Goal: Task Accomplishment & Management: Use online tool/utility

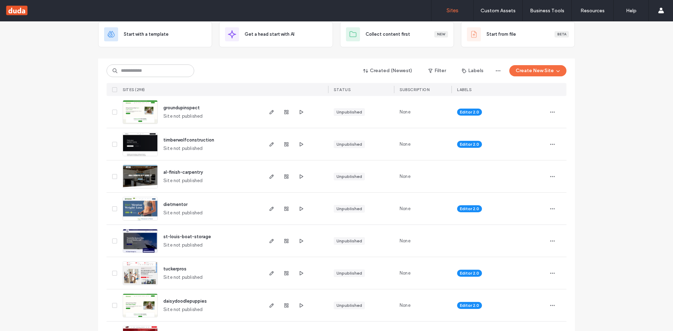
scroll to position [70, 0]
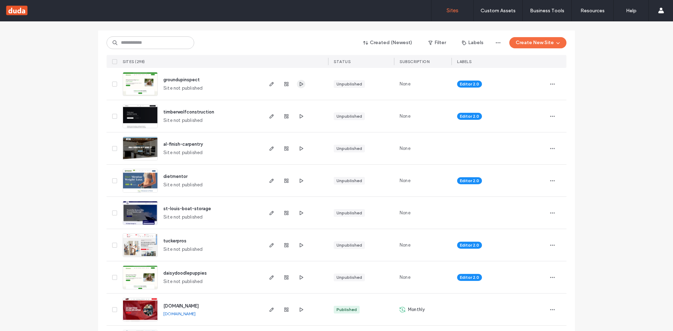
click at [302, 83] on span "button" at bounding box center [301, 84] width 8 height 8
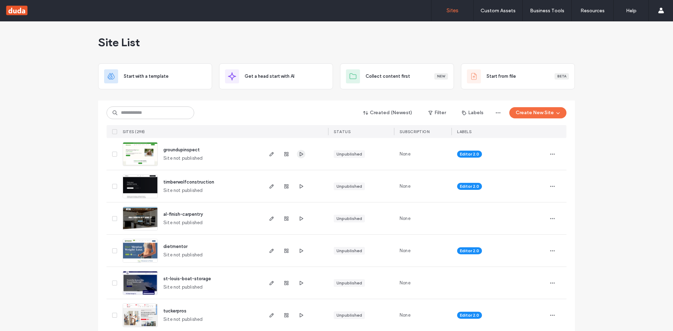
click at [300, 156] on use "button" at bounding box center [302, 154] width 4 height 4
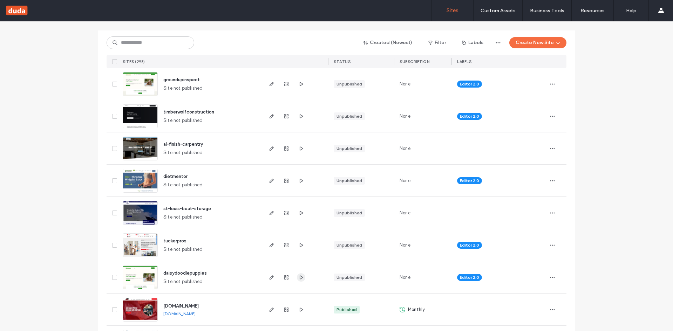
click at [300, 278] on use "button" at bounding box center [302, 277] width 4 height 4
drag, startPoint x: 209, startPoint y: 77, endPoint x: 159, endPoint y: 78, distance: 50.1
click at [159, 78] on div "groundupinspect Site not published" at bounding box center [210, 84] width 104 height 32
copy span "groundupinspect"
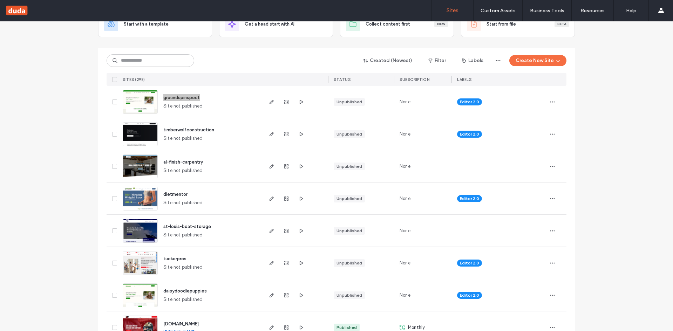
scroll to position [35, 0]
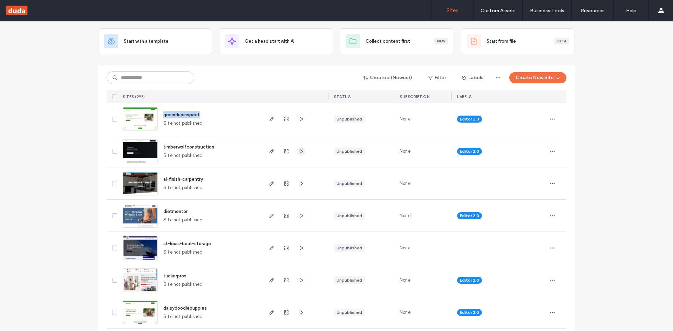
click at [301, 151] on span "button" at bounding box center [301, 151] width 8 height 8
click at [231, 121] on div "groundupinspect Site not published" at bounding box center [210, 119] width 104 height 32
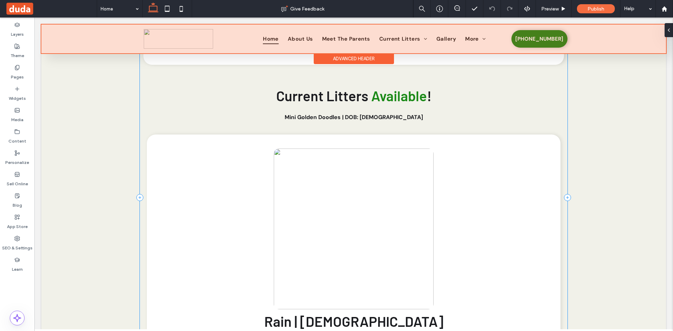
scroll to position [351, 0]
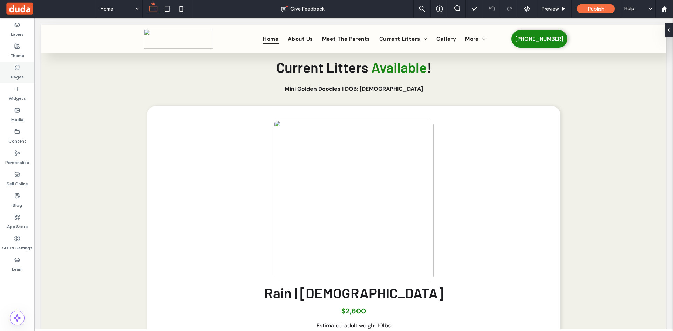
click at [18, 68] on icon at bounding box center [17, 68] width 6 height 6
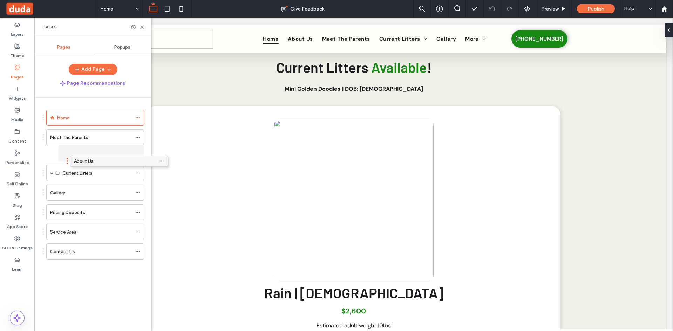
drag, startPoint x: 58, startPoint y: 138, endPoint x: 82, endPoint y: 165, distance: 35.5
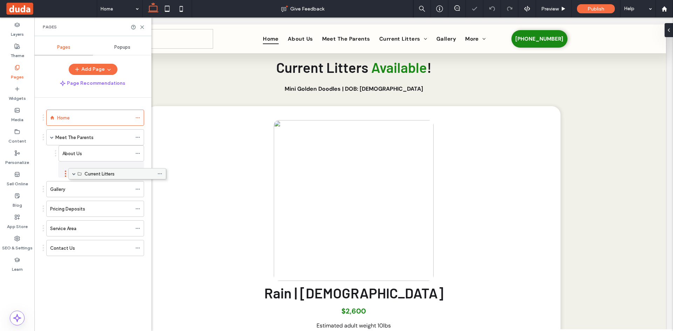
drag, startPoint x: 62, startPoint y: 174, endPoint x: 83, endPoint y: 178, distance: 21.0
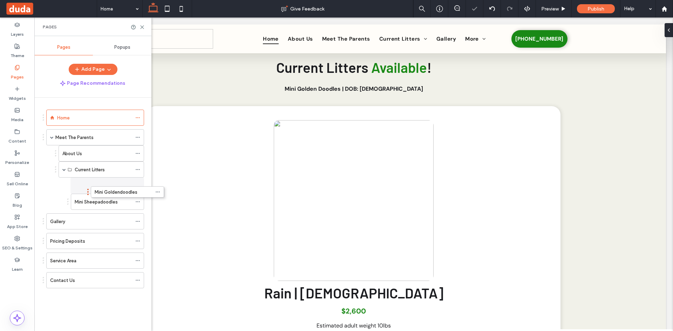
drag, startPoint x: 68, startPoint y: 191, endPoint x: 93, endPoint y: 197, distance: 25.8
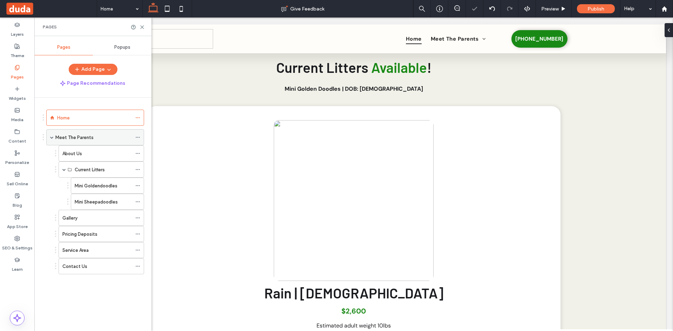
click at [138, 136] on icon at bounding box center [137, 137] width 5 height 5
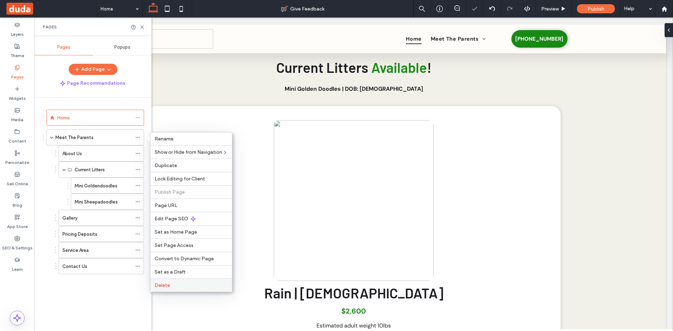
click at [177, 286] on label "Delete" at bounding box center [191, 286] width 73 height 6
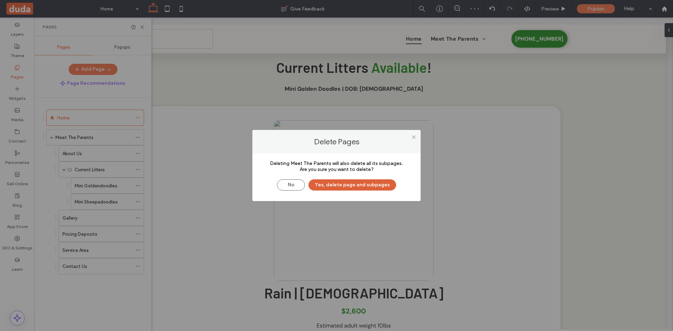
click at [366, 184] on button "Yes, delete page and subpages" at bounding box center [352, 184] width 88 height 11
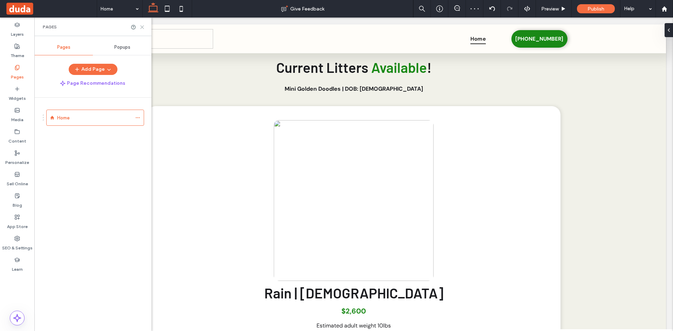
click at [140, 27] on icon at bounding box center [142, 27] width 5 height 5
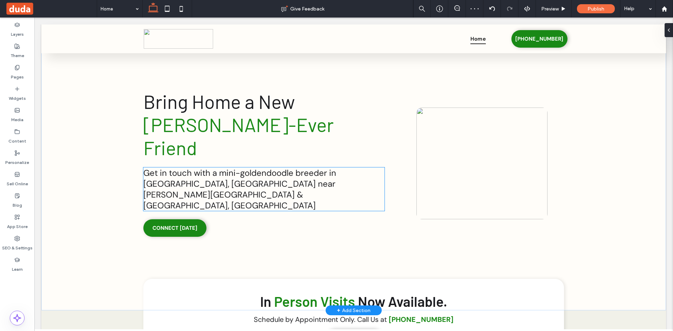
scroll to position [0, 0]
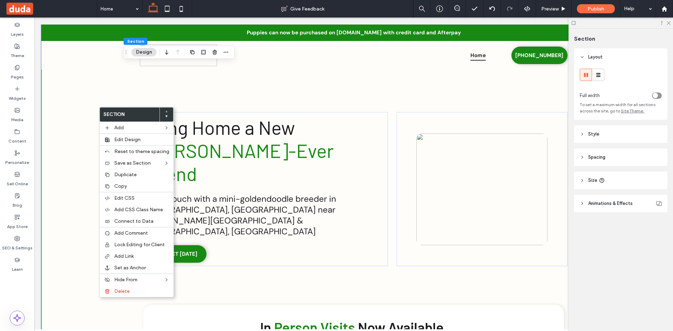
click at [287, 89] on div "Bring Home a New Furr-Ever Friend Get in touch with a mini-goldendoodle breeder…" at bounding box center [354, 181] width 456 height 312
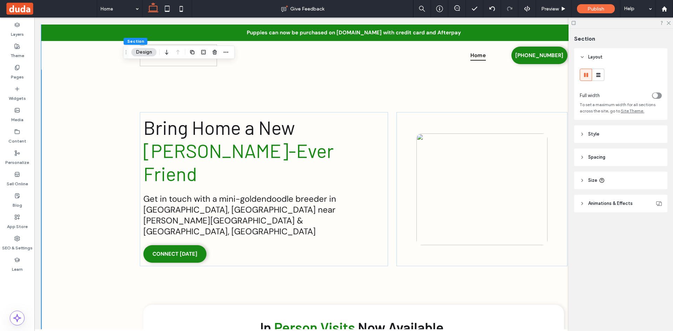
click at [348, 331] on div "+ Add Section" at bounding box center [354, 337] width 34 height 8
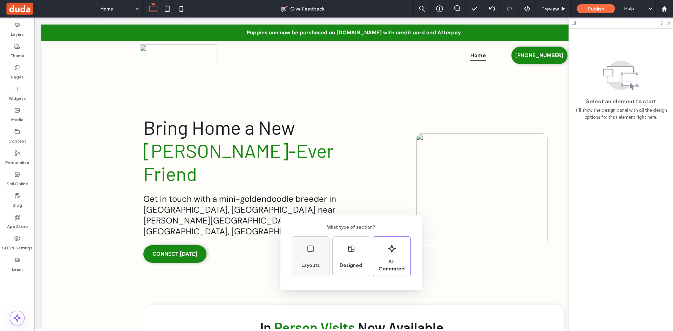
click at [311, 261] on div "Layouts" at bounding box center [311, 265] width 24 height 15
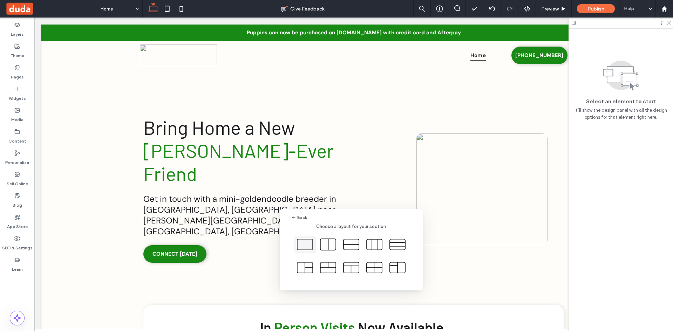
drag, startPoint x: 292, startPoint y: 242, endPoint x: 302, endPoint y: 243, distance: 9.5
click at [294, 243] on div at bounding box center [351, 256] width 121 height 41
click at [302, 243] on icon at bounding box center [305, 245] width 18 height 18
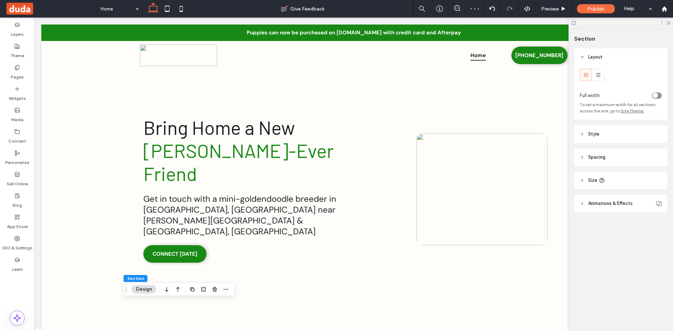
drag, startPoint x: 670, startPoint y: 22, endPoint x: 663, endPoint y: 22, distance: 7.0
click at [670, 22] on icon at bounding box center [668, 22] width 5 height 5
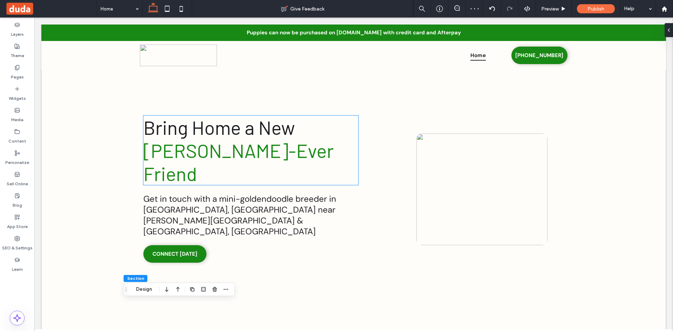
click at [94, 154] on div "Bring Home a New Furr-Ever Friend Get in touch with a mini-goldendoodle breeder…" at bounding box center [353, 181] width 625 height 312
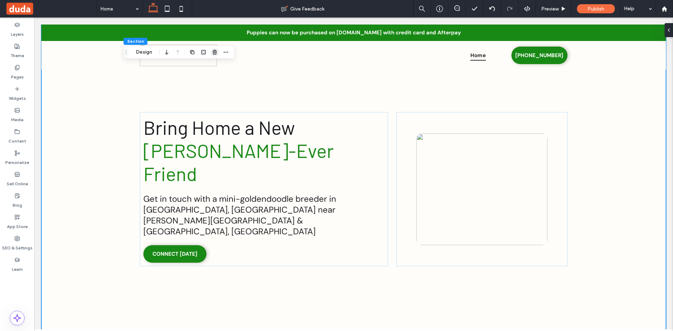
click at [218, 51] on span "button" at bounding box center [215, 52] width 8 height 8
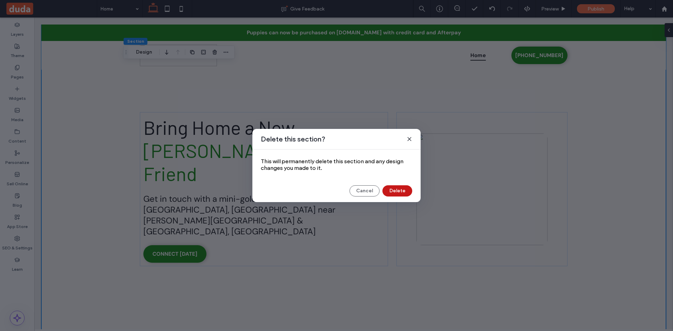
click at [391, 195] on button "Delete" at bounding box center [397, 190] width 30 height 11
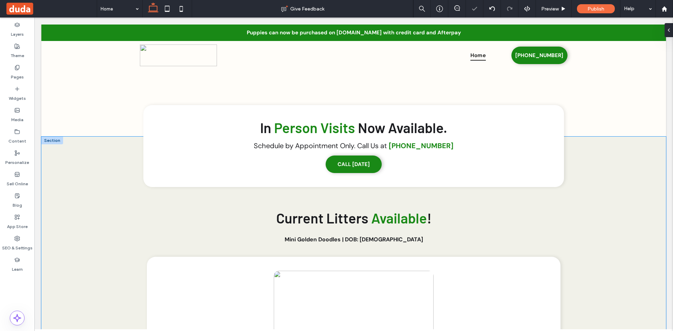
click at [87, 172] on div "In Person Visits Now Available. Schedule by Appointment Only. Call Us at (239) …" at bounding box center [353, 334] width 625 height 394
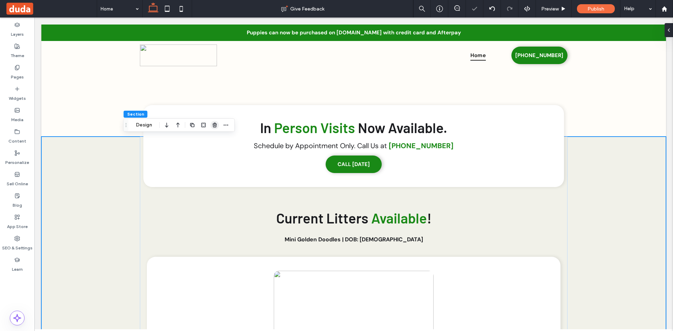
click at [213, 123] on icon "button" at bounding box center [215, 125] width 6 height 6
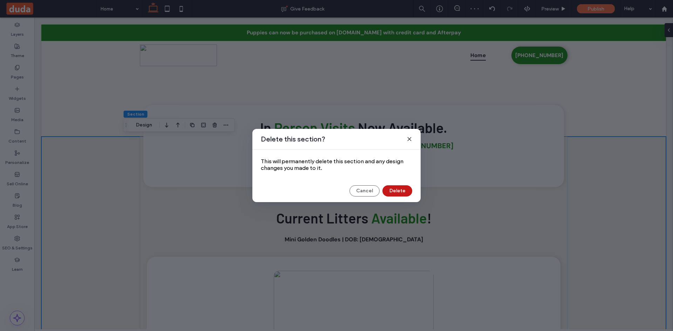
click at [400, 189] on button "Delete" at bounding box center [397, 190] width 30 height 11
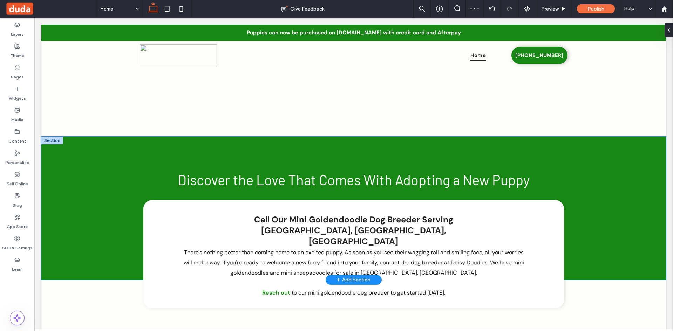
click at [79, 140] on div "Discover the Love That Comes With Adopting a New Puppy Call Our Mini Goldendood…" at bounding box center [353, 208] width 625 height 143
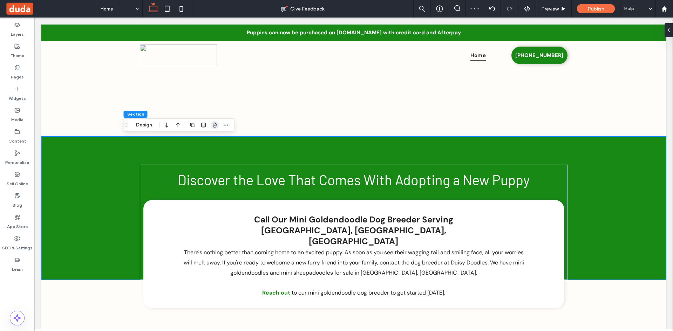
click at [215, 122] on span "button" at bounding box center [215, 125] width 8 height 8
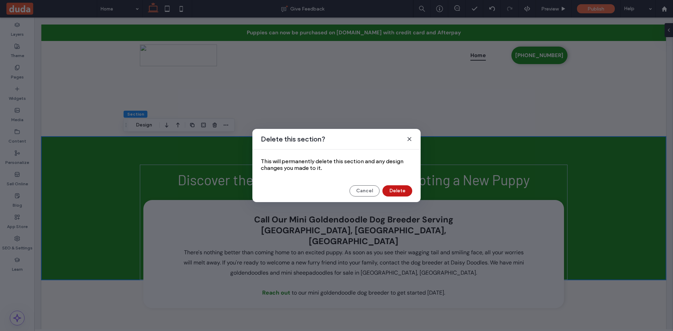
drag, startPoint x: 395, startPoint y: 186, endPoint x: 361, endPoint y: 170, distance: 37.3
click at [395, 186] on button "Delete" at bounding box center [397, 190] width 30 height 11
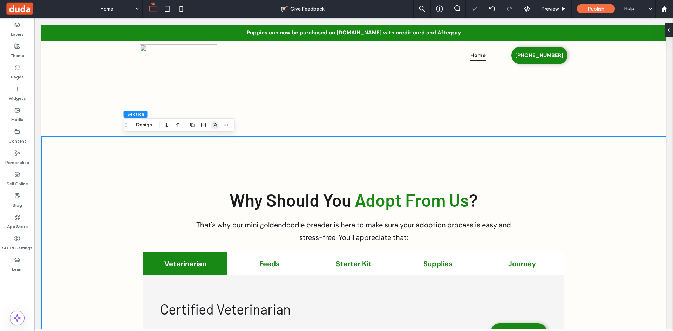
click at [218, 122] on span "button" at bounding box center [215, 125] width 8 height 8
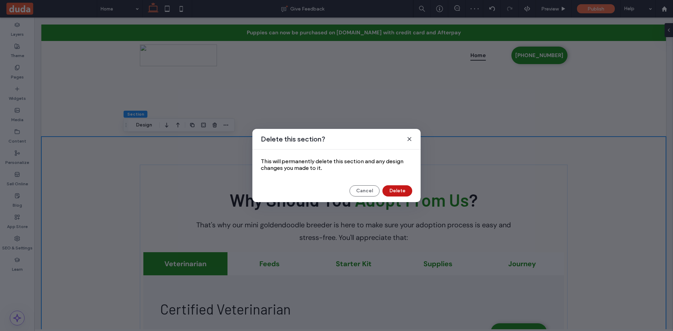
click at [410, 192] on button "Delete" at bounding box center [397, 190] width 30 height 11
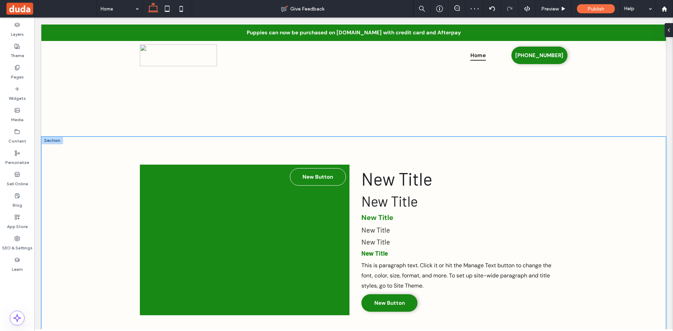
click at [95, 174] on div "New Button New Title New Title New Title New Title New Title New Title This is …" at bounding box center [353, 240] width 625 height 207
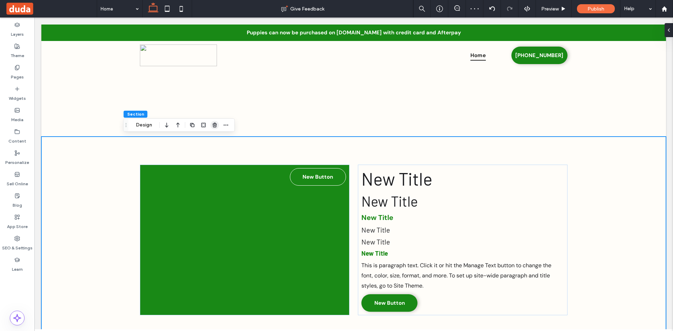
click at [215, 127] on icon "button" at bounding box center [215, 125] width 6 height 6
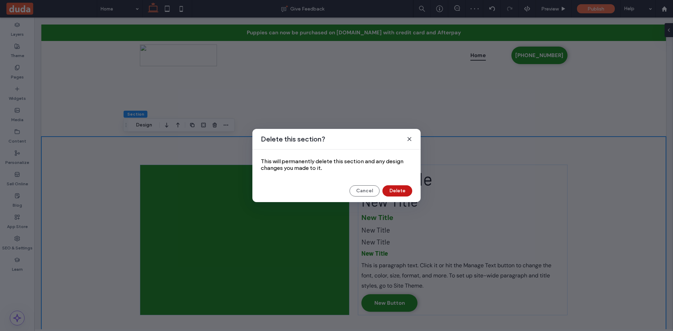
click at [396, 192] on button "Delete" at bounding box center [397, 190] width 30 height 11
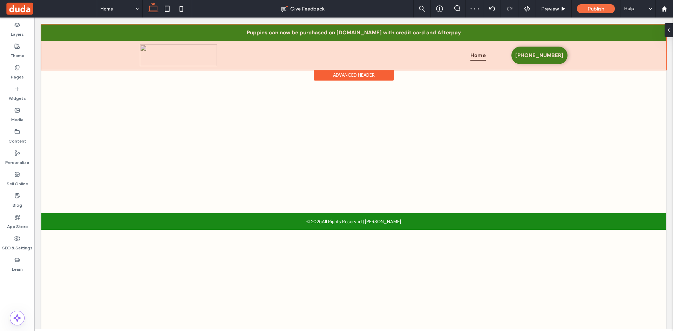
click at [85, 26] on div at bounding box center [353, 47] width 625 height 45
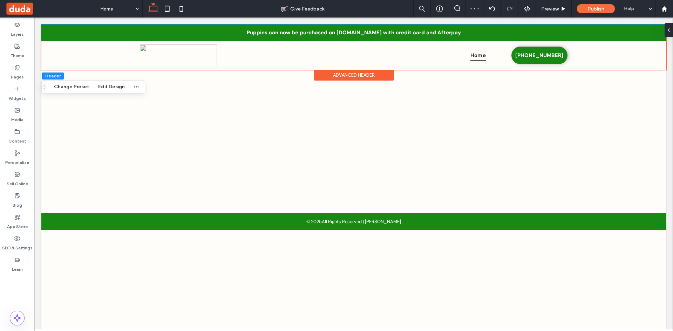
click at [85, 26] on div "Puppies can now be purchased on GoodDog.com with credit card and Afterpay" at bounding box center [353, 33] width 625 height 16
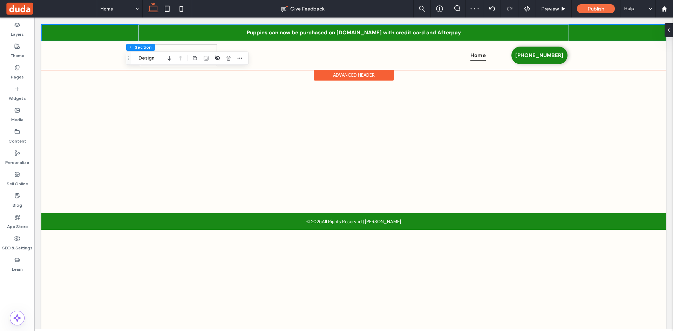
click at [68, 29] on div "Puppies can now be purchased on GoodDog.com with credit card and Afterpay" at bounding box center [353, 33] width 625 height 16
click at [345, 78] on div "Advanced Header" at bounding box center [354, 75] width 80 height 11
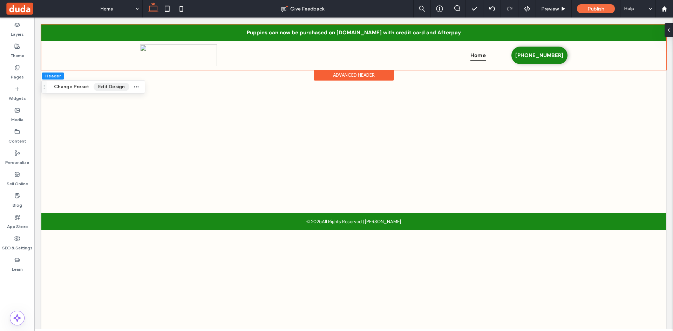
drag, startPoint x: 116, startPoint y: 81, endPoint x: 112, endPoint y: 83, distance: 4.6
click at [114, 82] on div "Header Change Preset Edit Design" at bounding box center [93, 86] width 104 height 13
click at [111, 86] on button "Edit Design" at bounding box center [112, 87] width 36 height 8
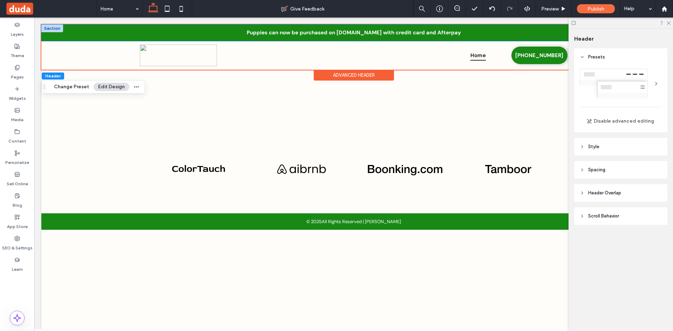
click at [76, 30] on div "Puppies can now be purchased on GoodDog.com with credit card and Afterpay" at bounding box center [353, 33] width 625 height 16
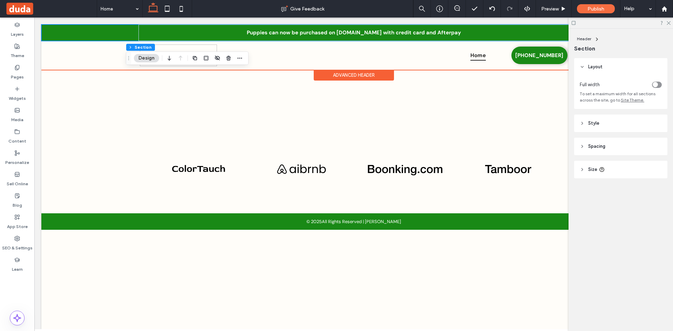
click at [49, 31] on div "Puppies can now be purchased on GoodDog.com with credit card and Afterpay" at bounding box center [353, 33] width 625 height 16
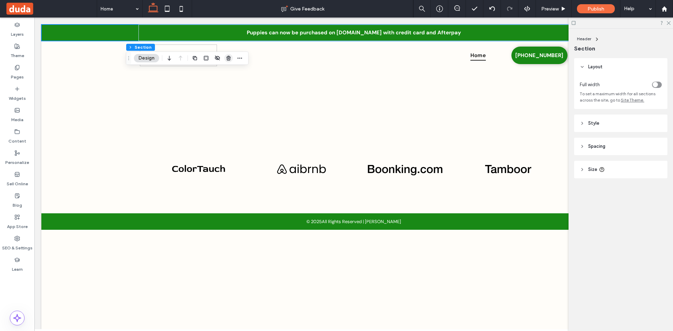
click at [229, 59] on icon "button" at bounding box center [229, 58] width 6 height 6
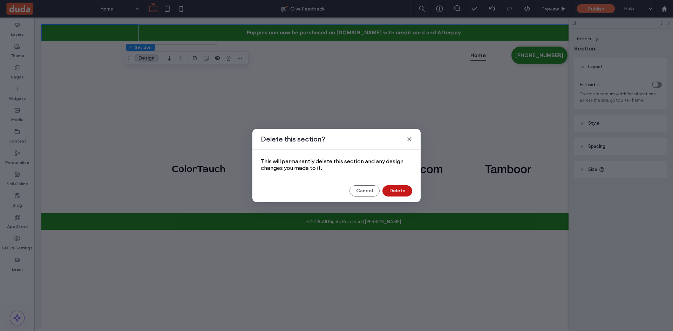
click at [390, 188] on button "Delete" at bounding box center [397, 190] width 30 height 11
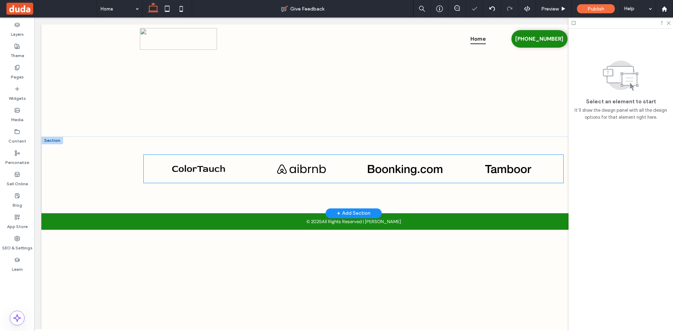
click at [154, 162] on link at bounding box center [199, 169] width 96 height 14
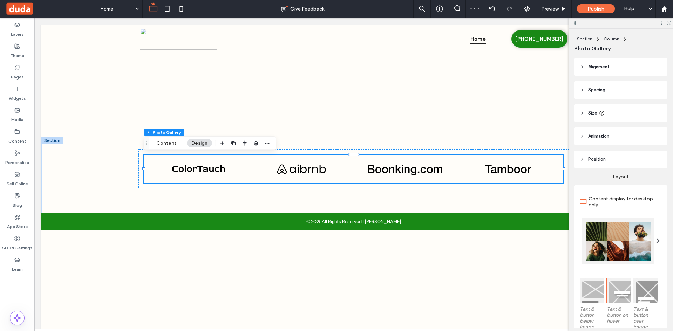
click at [250, 144] on div at bounding box center [244, 143] width 53 height 13
click at [252, 141] on span "button" at bounding box center [256, 143] width 8 height 8
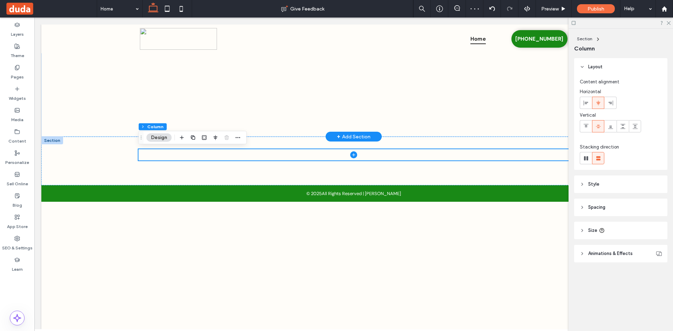
click at [355, 136] on div "+ Add Section" at bounding box center [354, 137] width 34 height 8
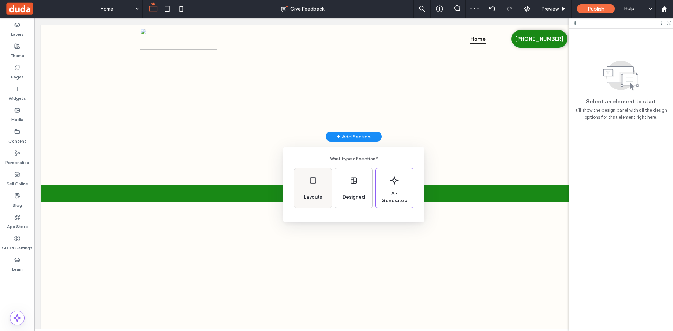
click at [300, 188] on div "Layouts" at bounding box center [312, 188] width 37 height 39
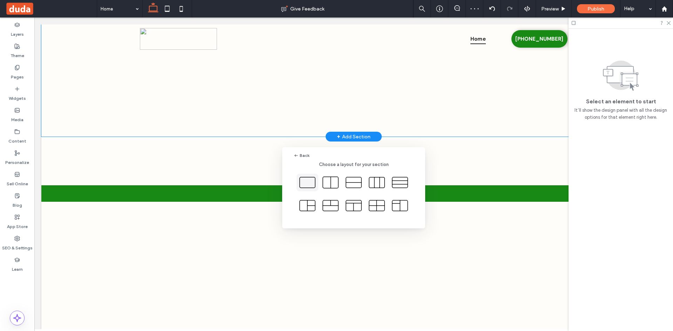
click at [312, 177] on icon at bounding box center [308, 183] width 18 height 18
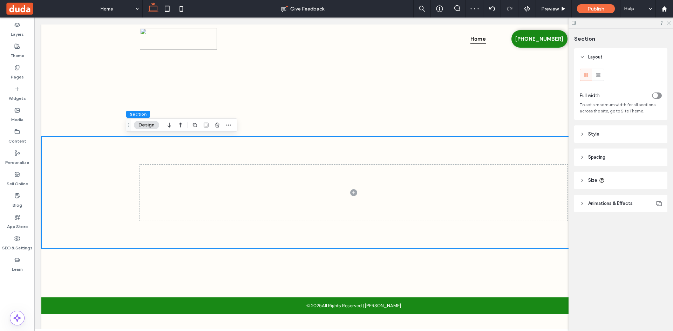
click at [667, 21] on use at bounding box center [669, 23] width 4 height 4
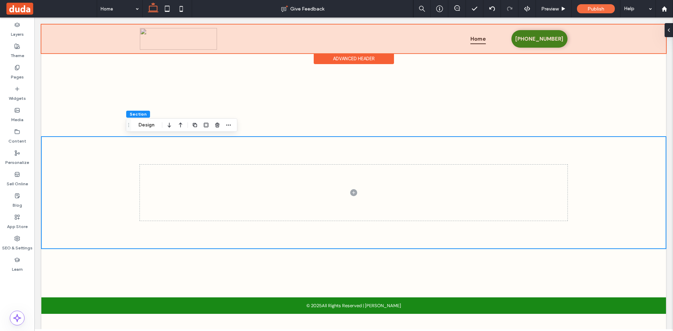
click at [527, 35] on div at bounding box center [353, 39] width 625 height 29
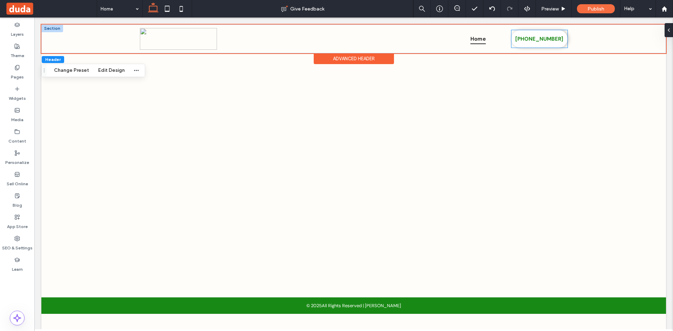
click at [527, 35] on span "(239) 215-4459" at bounding box center [539, 39] width 48 height 14
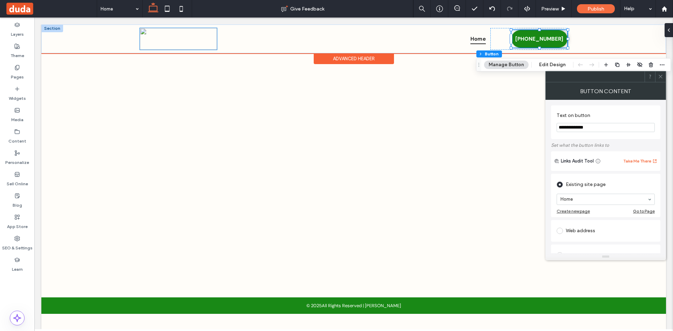
click at [195, 48] on img at bounding box center [178, 39] width 77 height 22
click at [195, 48] on div at bounding box center [178, 39] width 77 height 22
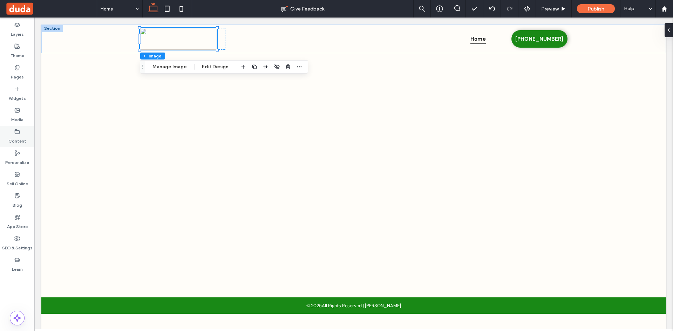
click at [21, 133] on div "Content" at bounding box center [17, 136] width 34 height 21
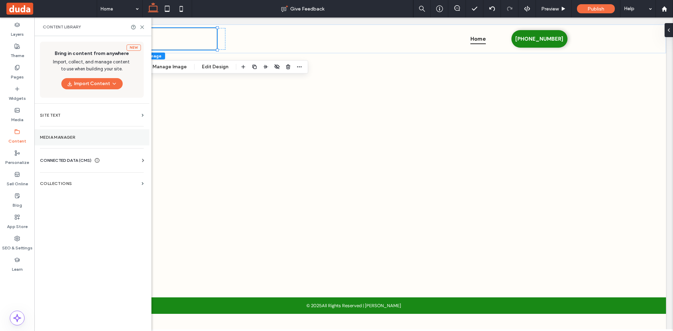
click at [73, 135] on label "Media Manager" at bounding box center [92, 137] width 104 height 5
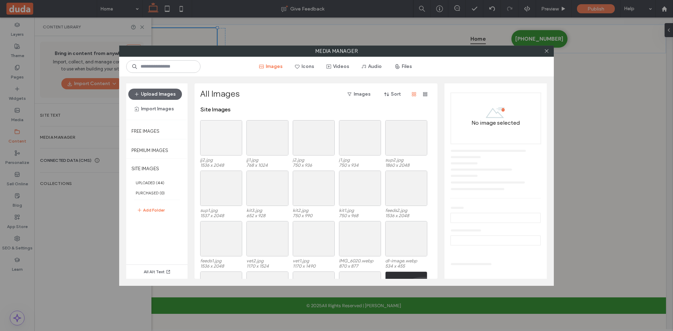
click at [219, 144] on div at bounding box center [221, 137] width 42 height 35
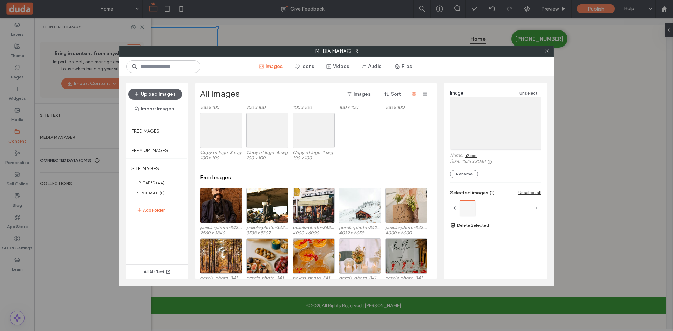
scroll to position [412, 0]
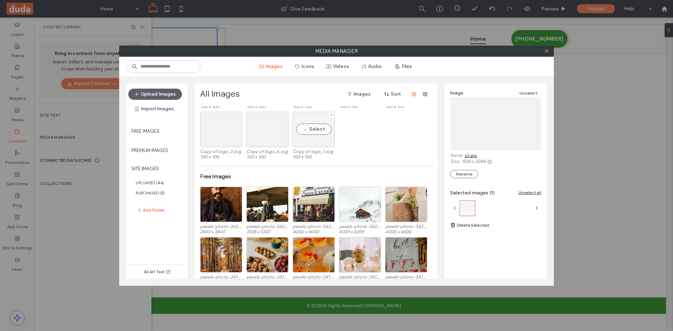
click at [312, 133] on div "Select" at bounding box center [314, 129] width 42 height 35
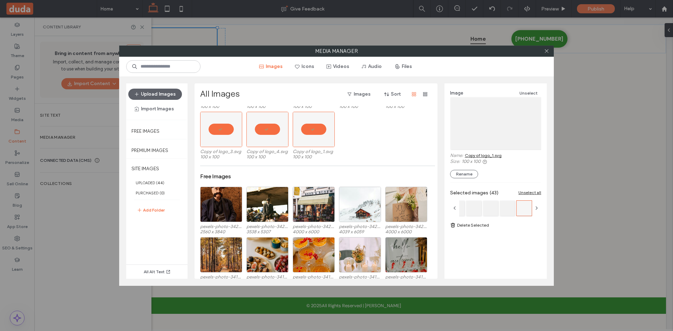
click at [472, 227] on link "Delete Selected" at bounding box center [495, 225] width 91 height 7
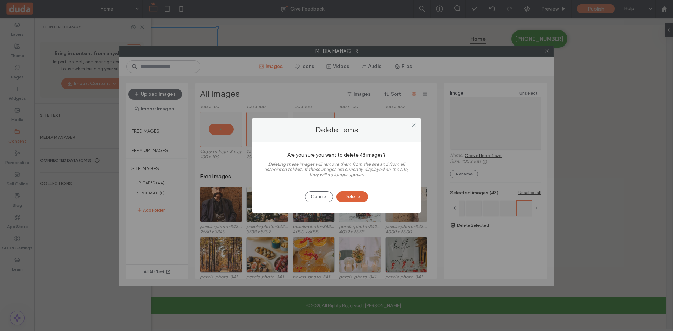
click at [348, 195] on button "Delete" at bounding box center [353, 196] width 32 height 11
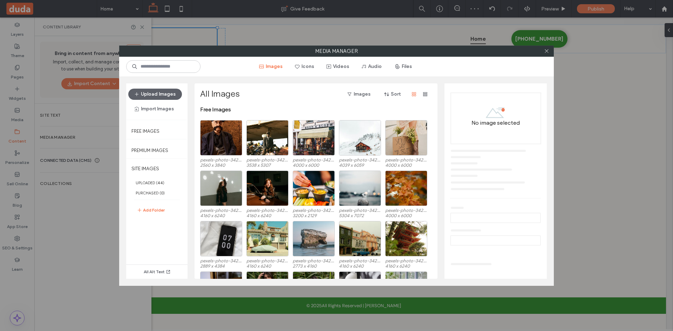
click at [158, 211] on button "Add Folder" at bounding box center [151, 210] width 28 height 8
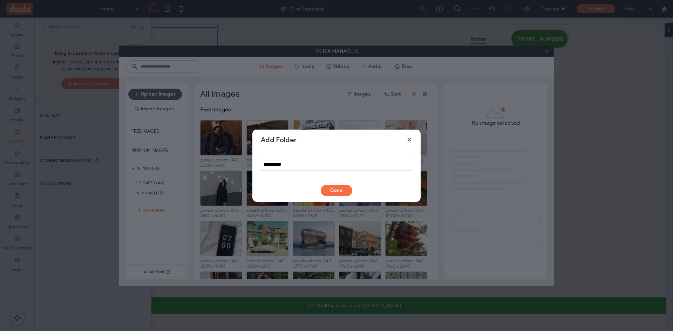
click at [320, 164] on input "**********" at bounding box center [336, 165] width 151 height 12
type input "******"
click at [336, 191] on button "Done" at bounding box center [337, 190] width 32 height 11
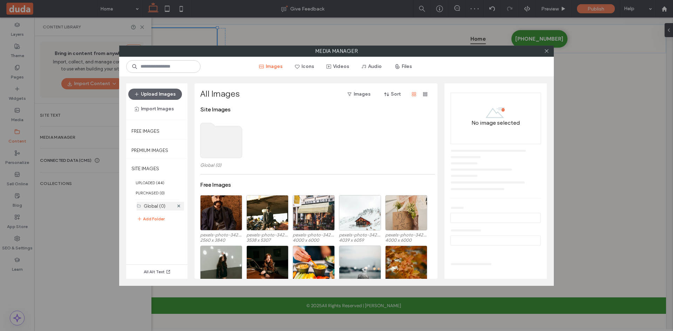
click at [149, 205] on label "Global (0)" at bounding box center [155, 206] width 22 height 5
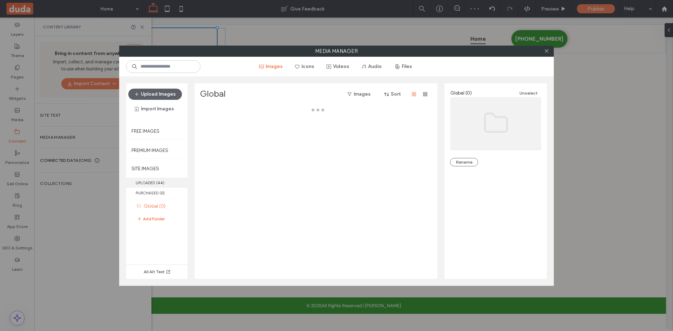
click at [147, 184] on label "UPLOADED ( 44 )" at bounding box center [156, 183] width 61 height 10
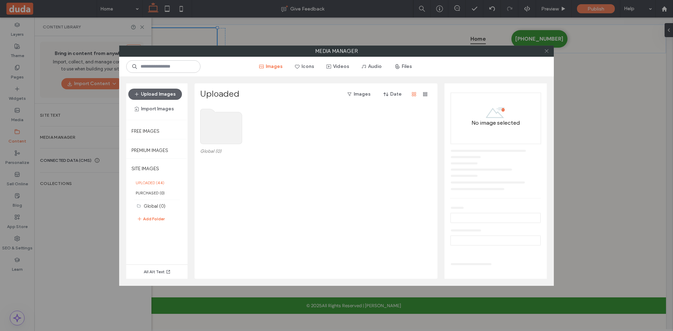
click at [545, 50] on icon at bounding box center [546, 50] width 5 height 5
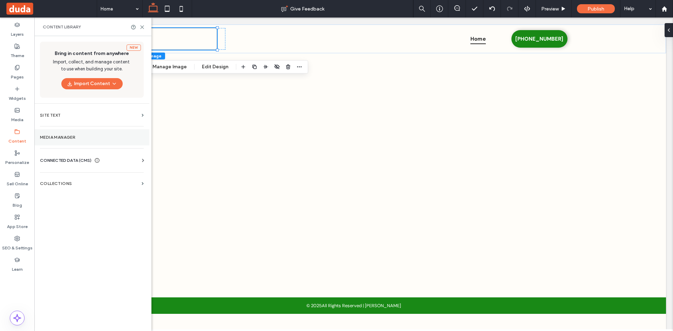
click at [89, 128] on div "New Bring in content from anywhere Import, collect, and manage content to use w…" at bounding box center [91, 183] width 115 height 294
click at [84, 136] on label "Media Manager" at bounding box center [92, 137] width 104 height 5
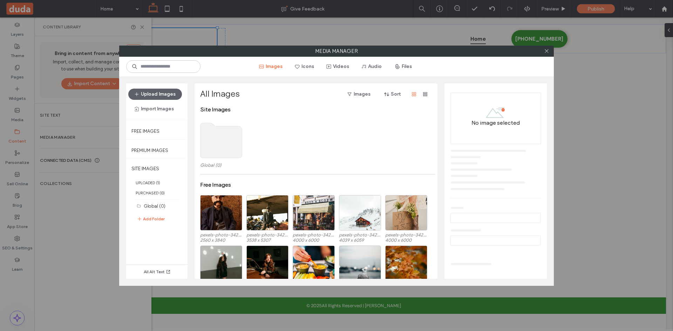
click at [205, 148] on use at bounding box center [222, 140] width 42 height 35
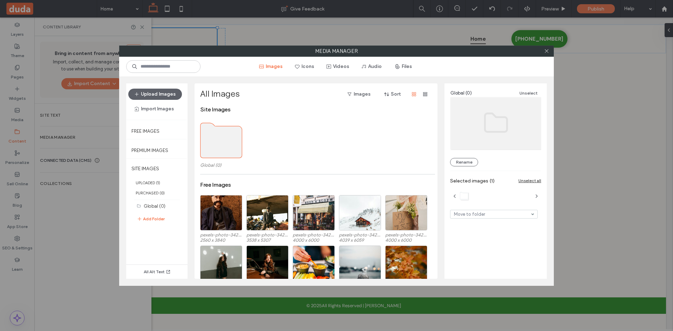
drag, startPoint x: 545, startPoint y: 51, endPoint x: 492, endPoint y: 46, distance: 53.5
click at [541, 51] on div at bounding box center [546, 51] width 11 height 11
drag, startPoint x: 546, startPoint y: 50, endPoint x: 459, endPoint y: 25, distance: 90.5
click at [545, 50] on icon at bounding box center [546, 50] width 5 height 5
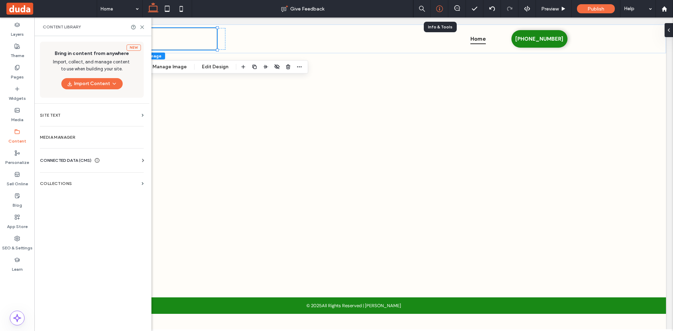
click at [438, 10] on icon at bounding box center [439, 8] width 7 height 7
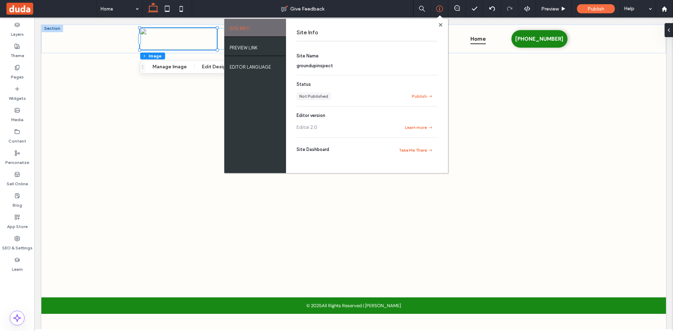
click at [324, 68] on span "groundupinspect" at bounding box center [315, 65] width 36 height 5
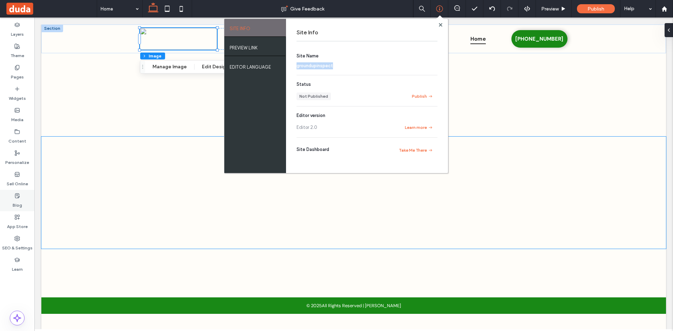
copy span "groundupinspect"
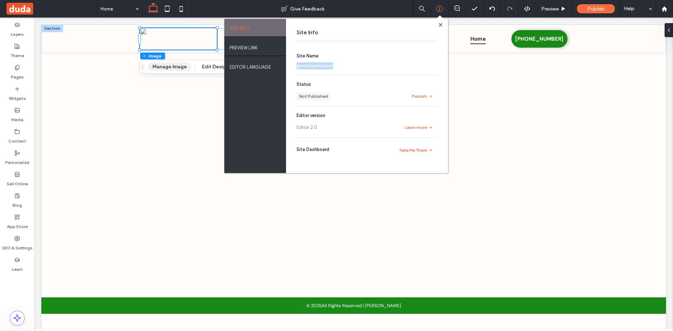
drag, startPoint x: 159, startPoint y: 66, endPoint x: 151, endPoint y: 67, distance: 7.7
click at [159, 66] on button "Manage Image" at bounding box center [169, 67] width 43 height 8
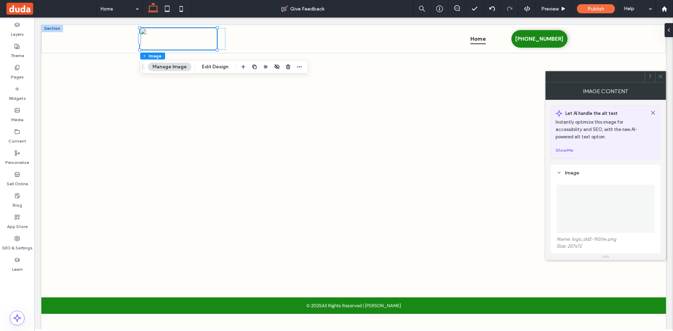
click at [606, 194] on img at bounding box center [605, 209] width 1 height 48
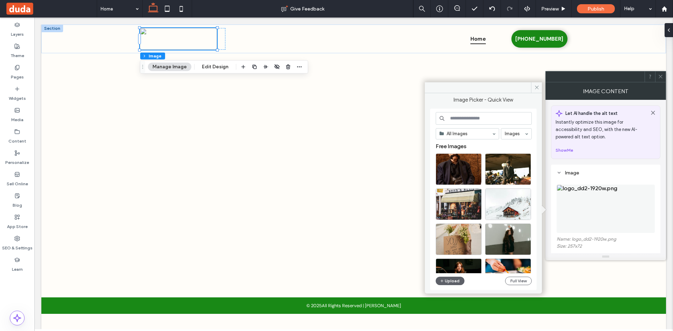
drag, startPoint x: 486, startPoint y: 132, endPoint x: 486, endPoint y: 138, distance: 6.3
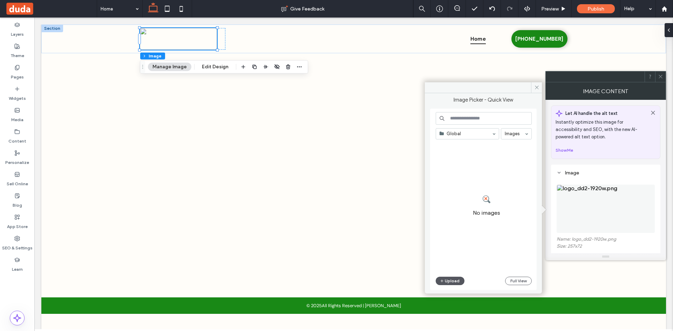
click at [454, 279] on button "Upload" at bounding box center [450, 281] width 29 height 8
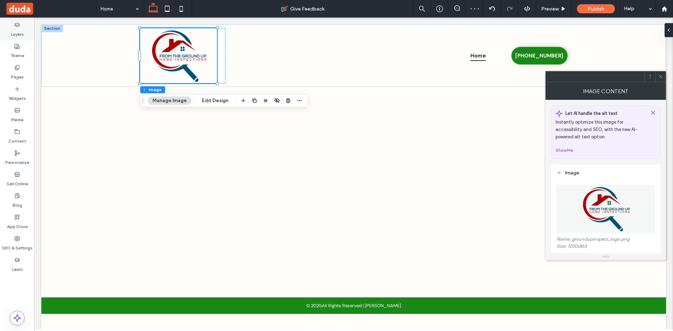
click at [18, 27] on icon at bounding box center [17, 25] width 6 height 6
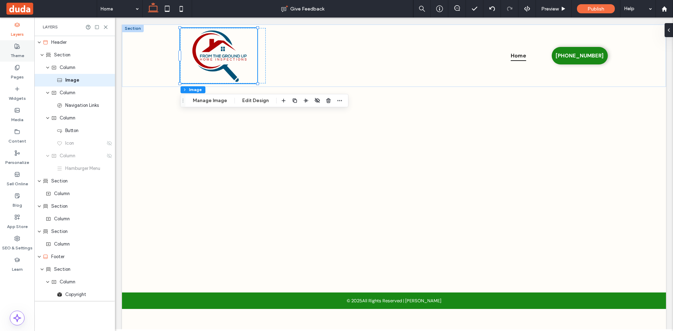
click at [25, 55] on div "Theme" at bounding box center [17, 50] width 34 height 21
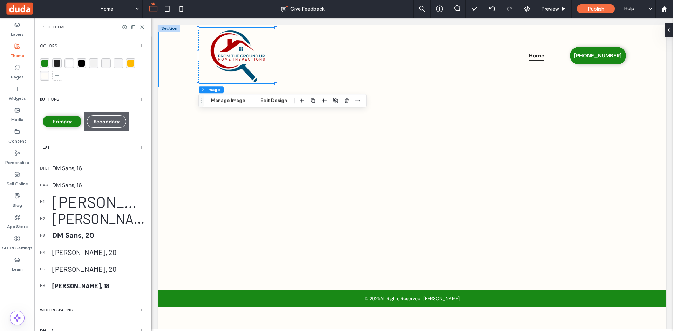
click at [43, 64] on div "rgba(25,137,22,1)" at bounding box center [44, 63] width 7 height 7
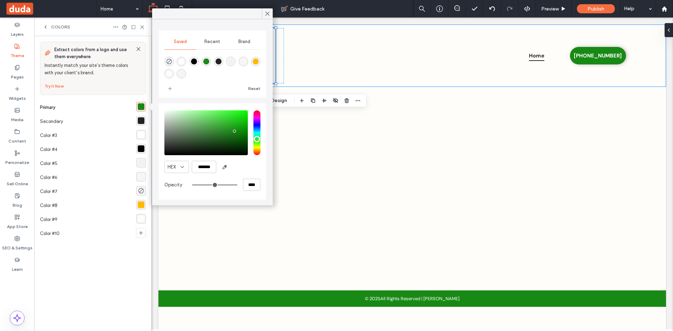
click at [47, 27] on icon at bounding box center [46, 27] width 6 height 6
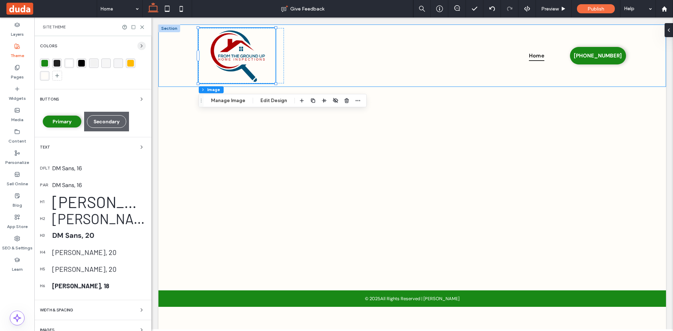
click at [141, 46] on use "button" at bounding box center [141, 46] width 1 height 3
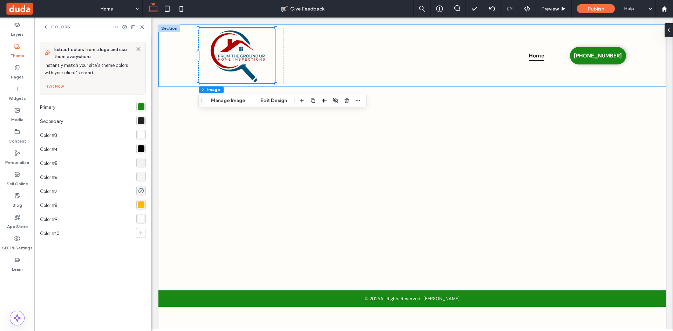
click at [114, 24] on div "Colors" at bounding box center [92, 27] width 117 height 19
click at [116, 28] on icon at bounding box center [116, 27] width 6 height 6
click at [125, 39] on span at bounding box center [123, 43] width 8 height 8
drag, startPoint x: 145, startPoint y: 102, endPoint x: 142, endPoint y: 104, distance: 3.9
click at [144, 103] on div at bounding box center [140, 106] width 9 height 9
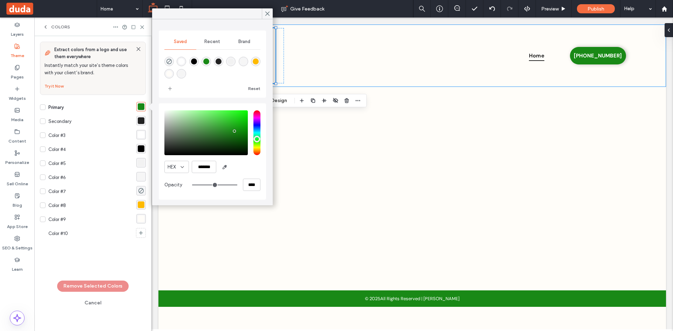
click at [142, 104] on div "rgba(25,137,22,1)" at bounding box center [141, 106] width 7 height 7
click at [239, 40] on span "Brand" at bounding box center [244, 42] width 12 height 6
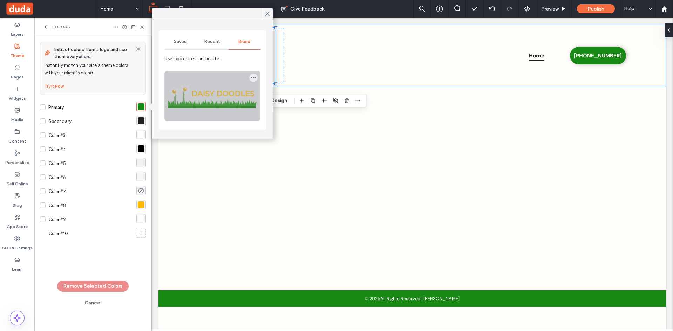
click at [214, 86] on div at bounding box center [212, 96] width 95 height 50
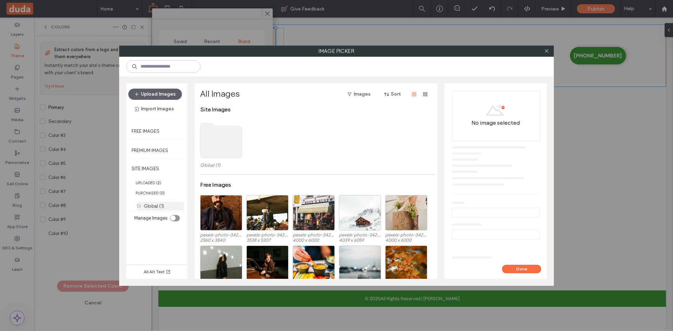
click at [158, 204] on label "Global (1)" at bounding box center [154, 206] width 20 height 5
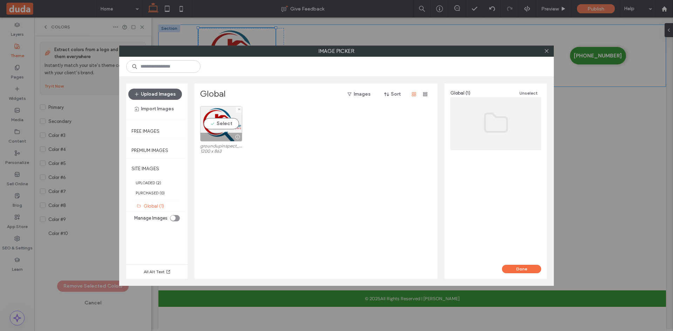
drag, startPoint x: 229, startPoint y: 134, endPoint x: 427, endPoint y: 221, distance: 216.6
click at [229, 134] on div at bounding box center [221, 137] width 41 height 8
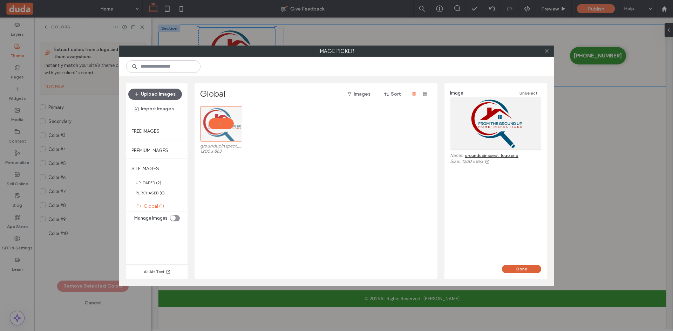
click at [530, 270] on button "Done" at bounding box center [521, 269] width 39 height 8
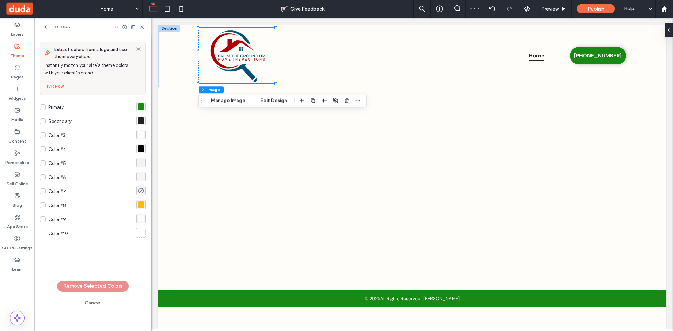
drag, startPoint x: 145, startPoint y: 106, endPoint x: 140, endPoint y: 107, distance: 5.7
click at [144, 106] on div "rgba(25,137,22,1)" at bounding box center [140, 106] width 9 height 9
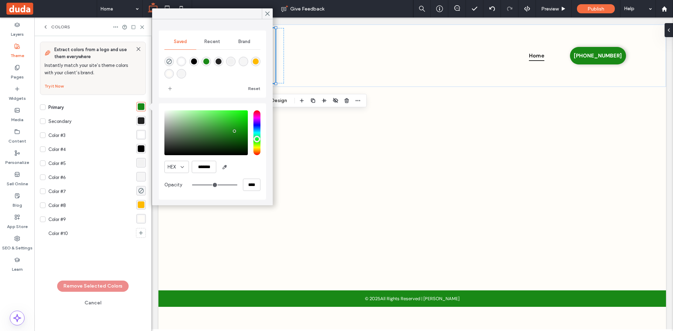
click at [244, 40] on span "Brand" at bounding box center [244, 42] width 12 height 6
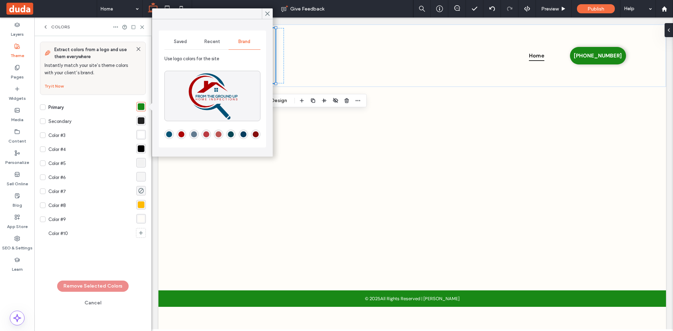
click at [200, 40] on div "Recent" at bounding box center [212, 41] width 32 height 15
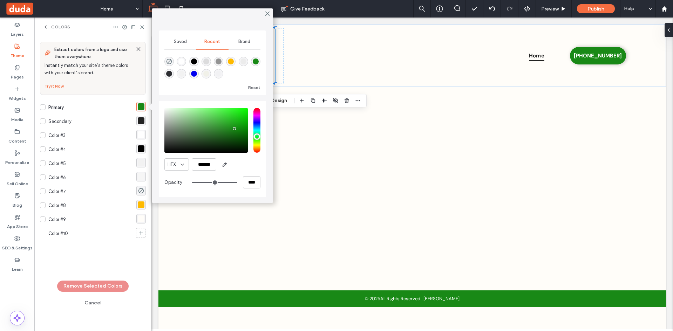
drag, startPoint x: 256, startPoint y: 93, endPoint x: 236, endPoint y: 75, distance: 26.3
click at [255, 93] on div "Saved Recent Brand Reset" at bounding box center [212, 62] width 107 height 65
click at [184, 41] on span "Saved" at bounding box center [180, 42] width 13 height 6
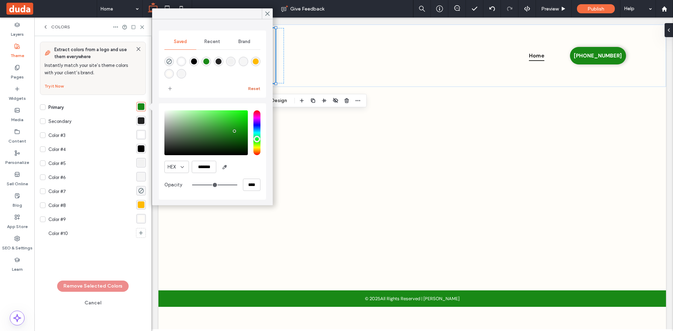
click at [253, 86] on button "Reset" at bounding box center [254, 88] width 12 height 8
drag, startPoint x: 224, startPoint y: 43, endPoint x: 224, endPoint y: 48, distance: 5.6
click at [223, 43] on div "Recent" at bounding box center [212, 41] width 32 height 15
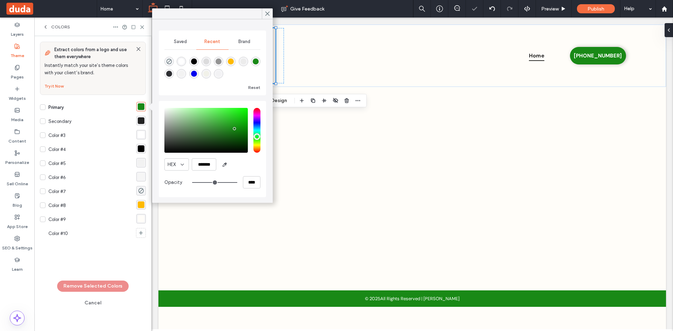
drag, startPoint x: 253, startPoint y: 87, endPoint x: 236, endPoint y: 61, distance: 30.8
click at [253, 87] on button "Reset" at bounding box center [254, 87] width 12 height 8
drag, startPoint x: 219, startPoint y: 44, endPoint x: 185, endPoint y: 56, distance: 35.7
click at [218, 44] on span "Recent" at bounding box center [212, 42] width 16 height 6
click at [171, 61] on icon "rgba(0, 0, 0, 0)" at bounding box center [169, 62] width 6 height 6
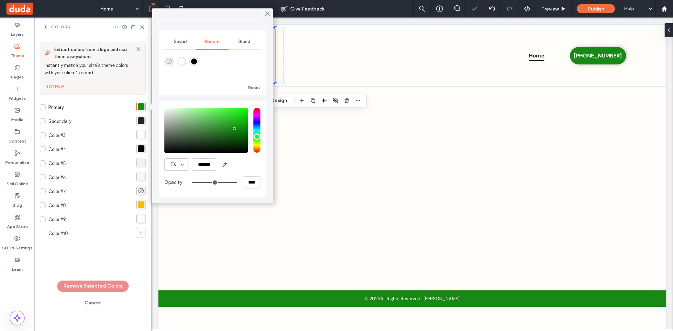
type input "*******"
type input "*"
type input "**"
click at [171, 42] on div "Saved" at bounding box center [180, 41] width 32 height 15
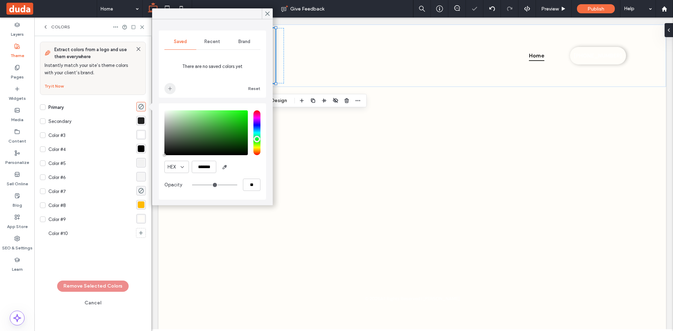
click at [173, 86] on span "add color" at bounding box center [169, 88] width 11 height 11
click at [202, 41] on div "Recent" at bounding box center [212, 41] width 32 height 15
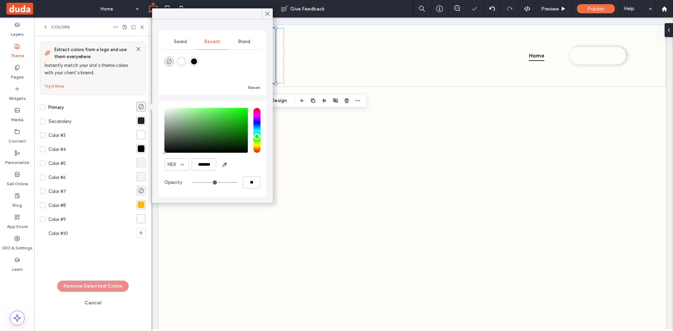
click at [186, 60] on div at bounding box center [212, 66] width 96 height 26
drag, startPoint x: 185, startPoint y: 60, endPoint x: 184, endPoint y: 41, distance: 19.3
click at [184, 60] on div "rgba(255, 255, 255, 1)" at bounding box center [181, 61] width 9 height 9
type input "*******"
type input "***"
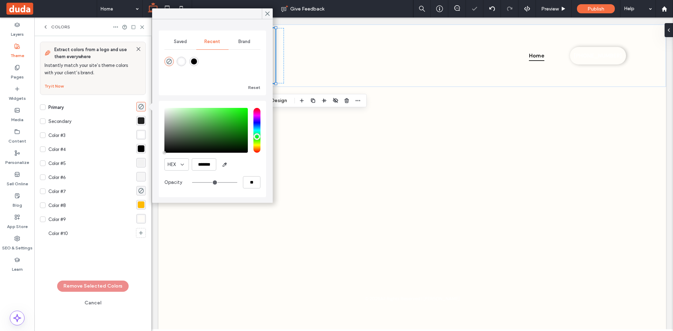
type input "****"
drag, startPoint x: 184, startPoint y: 41, endPoint x: 181, endPoint y: 45, distance: 4.9
click at [183, 41] on span "Saved" at bounding box center [180, 42] width 13 height 6
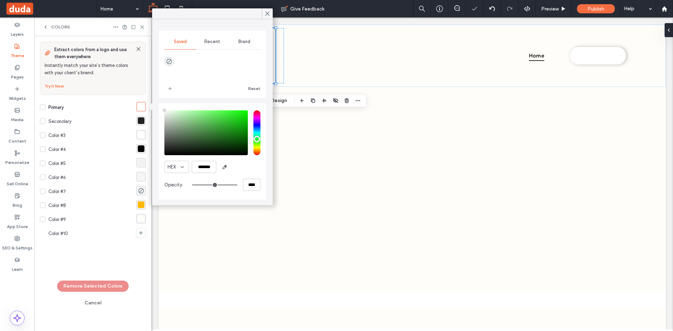
click at [173, 86] on span "add color" at bounding box center [169, 88] width 11 height 11
drag, startPoint x: 211, startPoint y: 43, endPoint x: 210, endPoint y: 47, distance: 4.7
click at [213, 42] on span "Recent" at bounding box center [212, 42] width 16 height 6
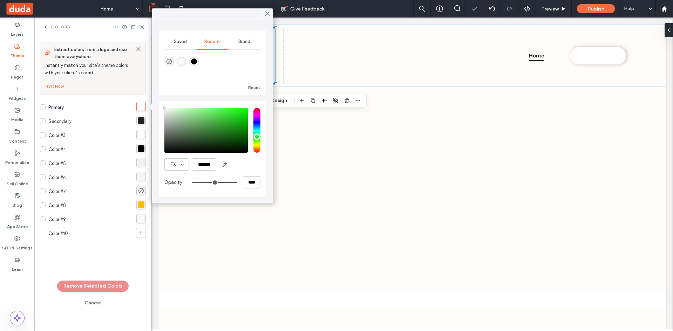
drag, startPoint x: 195, startPoint y: 60, endPoint x: 186, endPoint y: 45, distance: 17.6
click at [195, 60] on div "rgba(0, 0, 0, 1)" at bounding box center [194, 62] width 6 height 6
type input "*******"
click at [184, 40] on span "Saved" at bounding box center [180, 42] width 13 height 6
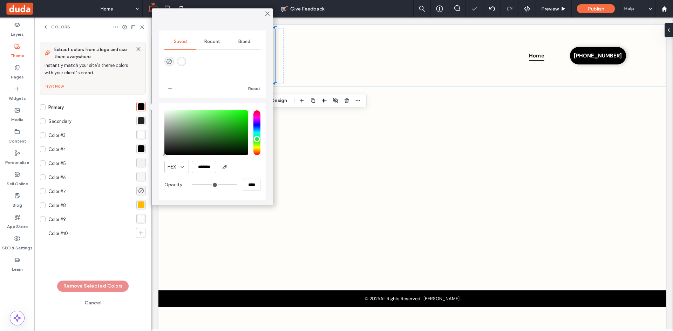
drag, startPoint x: 173, startPoint y: 88, endPoint x: 235, endPoint y: 47, distance: 74.2
click at [172, 88] on span "add color" at bounding box center [169, 88] width 11 height 11
click at [241, 41] on span "Brand" at bounding box center [244, 42] width 12 height 6
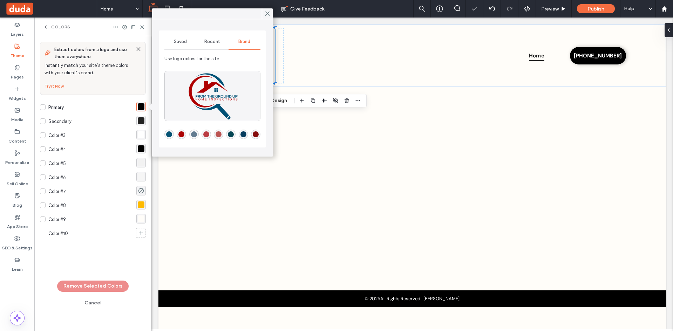
click at [170, 135] on div "rgba(6,83,116,1)" at bounding box center [169, 134] width 6 height 6
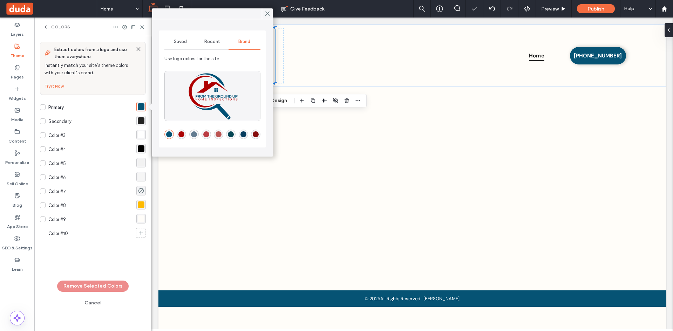
drag, startPoint x: 191, startPoint y: 40, endPoint x: 183, endPoint y: 47, distance: 10.4
click at [191, 40] on div "Saved" at bounding box center [180, 41] width 32 height 15
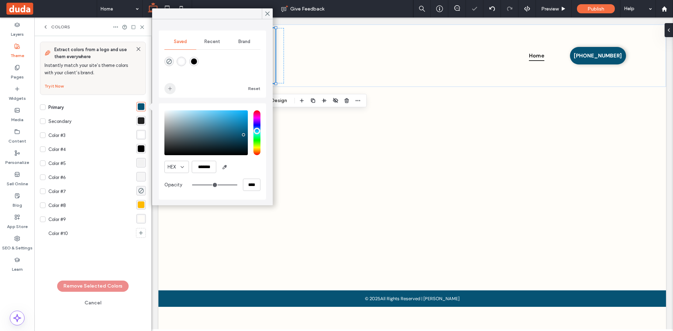
click at [171, 90] on icon "add color" at bounding box center [170, 89] width 6 height 6
click at [238, 42] on span "Brand" at bounding box center [244, 42] width 12 height 6
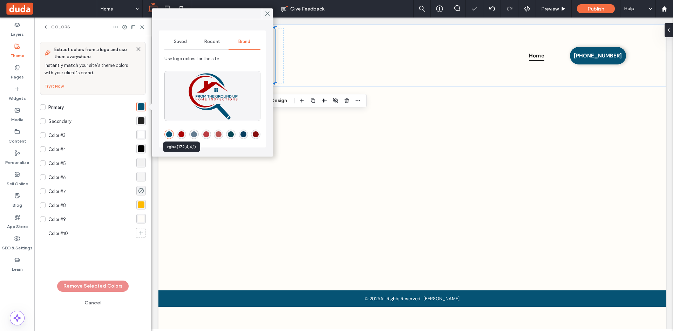
click at [182, 136] on div "rgba(172,4,4,1)" at bounding box center [181, 134] width 6 height 6
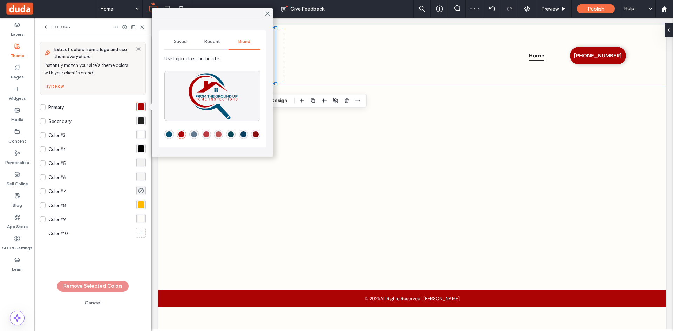
drag, startPoint x: 175, startPoint y: 41, endPoint x: 172, endPoint y: 43, distance: 4.0
click at [174, 41] on span "Saved" at bounding box center [180, 42] width 13 height 6
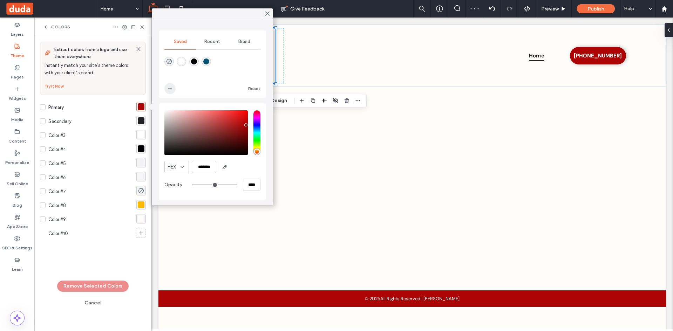
click at [170, 88] on icon "add color" at bounding box center [170, 89] width 6 height 6
click at [246, 40] on span "Brand" at bounding box center [244, 42] width 12 height 6
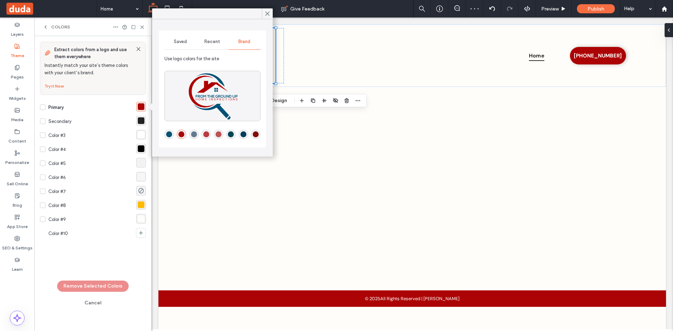
click at [255, 134] on div "rgba(132,12,12,1)" at bounding box center [256, 134] width 6 height 6
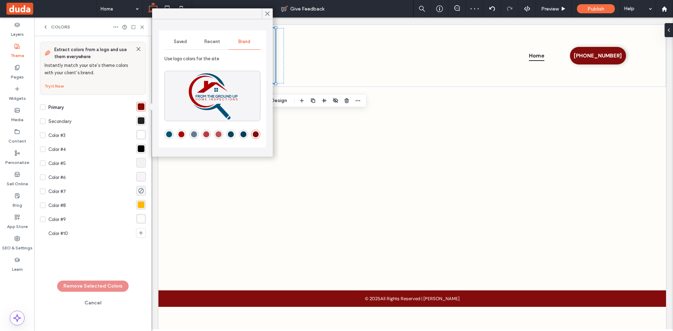
click at [182, 43] on span "Saved" at bounding box center [180, 42] width 13 height 6
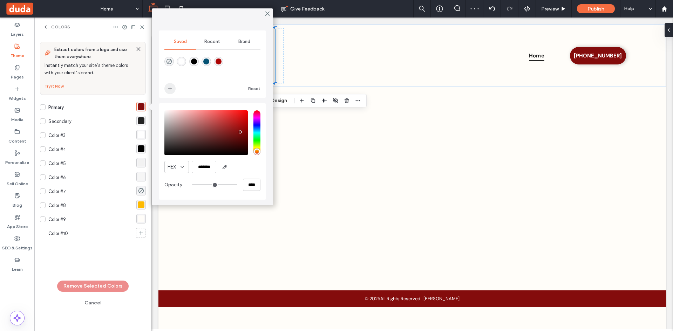
click at [168, 91] on icon "add color" at bounding box center [170, 89] width 6 height 6
click at [253, 45] on div "Brand" at bounding box center [245, 41] width 32 height 15
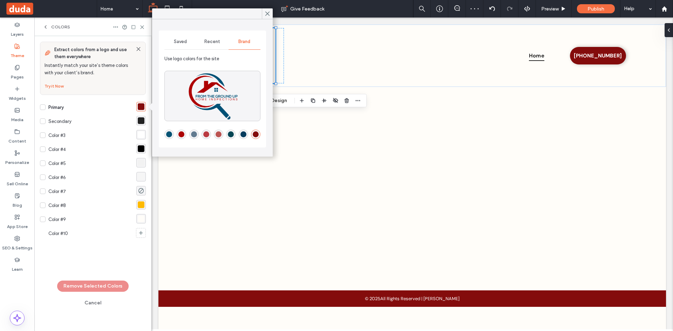
click at [242, 138] on div "rgba(6,60,94,1)" at bounding box center [243, 134] width 9 height 9
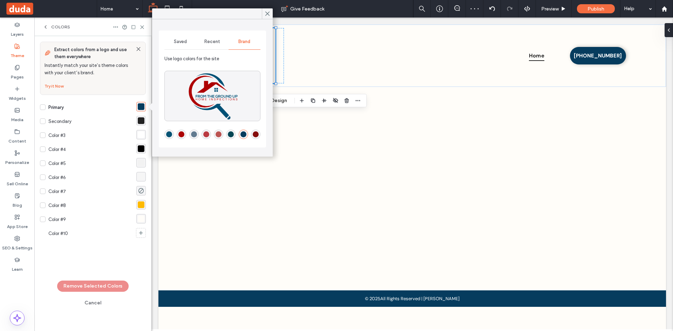
drag, startPoint x: 180, startPoint y: 38, endPoint x: 175, endPoint y: 49, distance: 11.5
click at [178, 38] on div "Saved" at bounding box center [180, 41] width 32 height 15
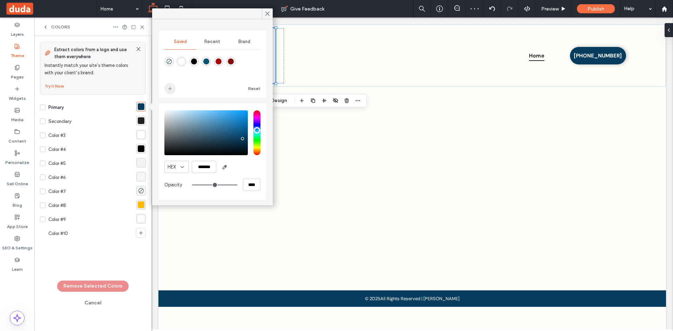
click at [171, 89] on use "add color" at bounding box center [170, 89] width 4 height 4
click at [238, 40] on span "Brand" at bounding box center [244, 42] width 12 height 6
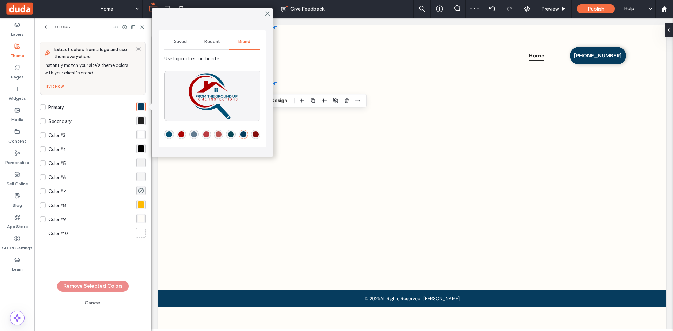
drag, startPoint x: 233, startPoint y: 135, endPoint x: 191, endPoint y: 59, distance: 86.5
click at [233, 135] on div "rgba(6,70,84,1)" at bounding box center [231, 134] width 6 height 6
click at [178, 40] on span "Saved" at bounding box center [180, 42] width 13 height 6
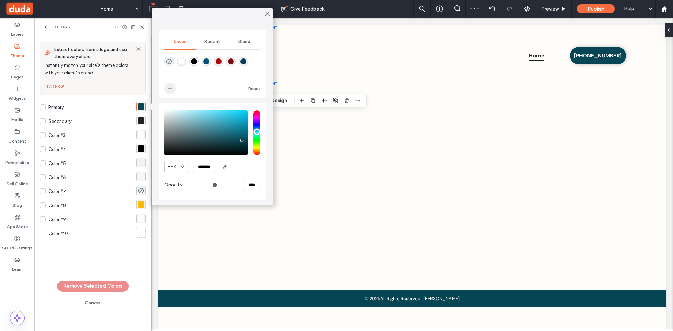
click at [172, 89] on icon "add color" at bounding box center [170, 89] width 6 height 6
click at [247, 37] on div "Brand" at bounding box center [245, 41] width 32 height 15
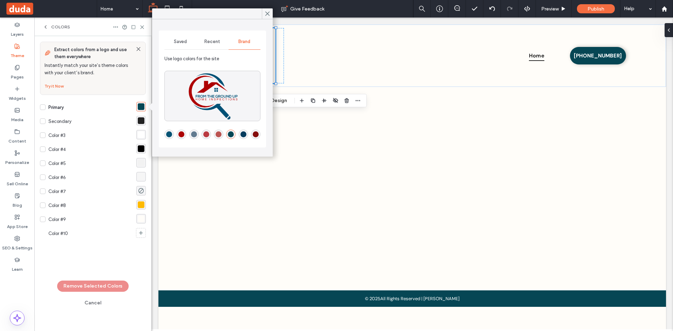
click at [194, 134] on div "rgba(98,123,144,1)" at bounding box center [194, 134] width 6 height 6
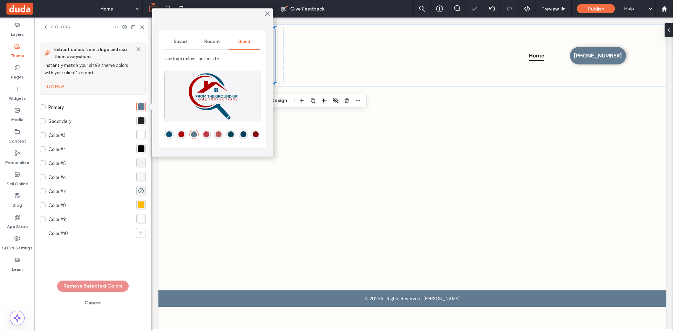
click at [187, 42] on span "Saved" at bounding box center [180, 42] width 13 height 6
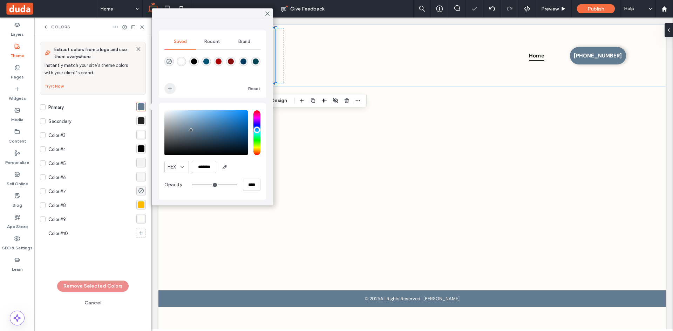
click at [175, 91] on span "add color" at bounding box center [169, 88] width 11 height 11
click at [257, 63] on div "rgba(6,70,84,1)" at bounding box center [256, 62] width 6 height 6
type input "*******"
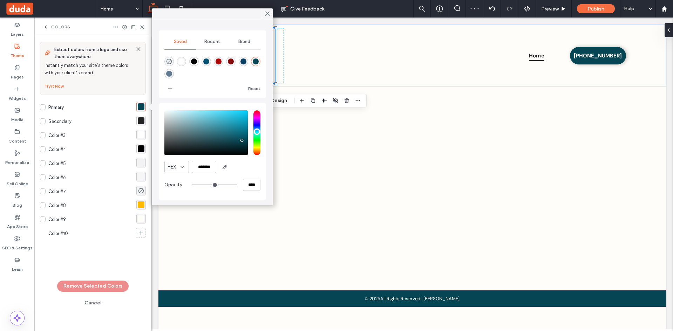
click at [144, 121] on div "rgba(34,34,34,1)" at bounding box center [141, 120] width 7 height 7
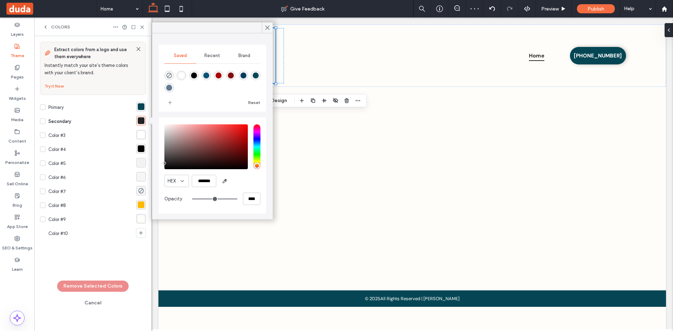
click at [219, 77] on div "rgba(172,4,4,1)" at bounding box center [219, 76] width 6 height 6
type input "*******"
click at [141, 26] on icon at bounding box center [142, 27] width 5 height 5
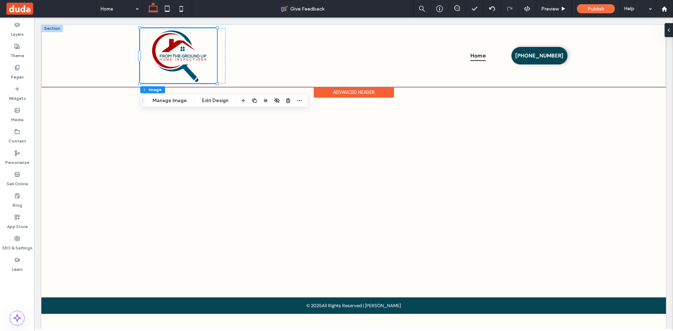
drag, startPoint x: 212, startPoint y: 71, endPoint x: 215, endPoint y: 76, distance: 6.0
click at [212, 71] on img at bounding box center [178, 55] width 77 height 55
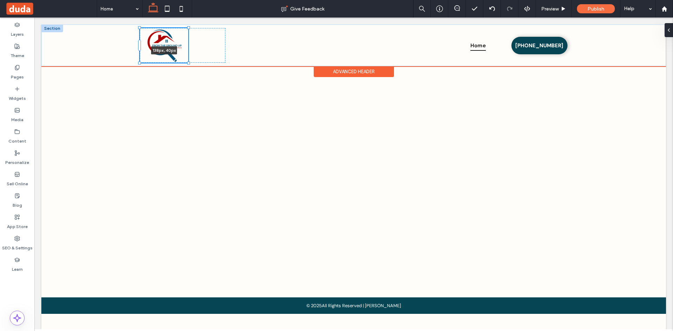
drag, startPoint x: 216, startPoint y: 83, endPoint x: 192, endPoint y: 58, distance: 35.2
click at [192, 58] on div "138px , 40px Home (239) 215-4459" at bounding box center [354, 46] width 456 height 42
type input "***"
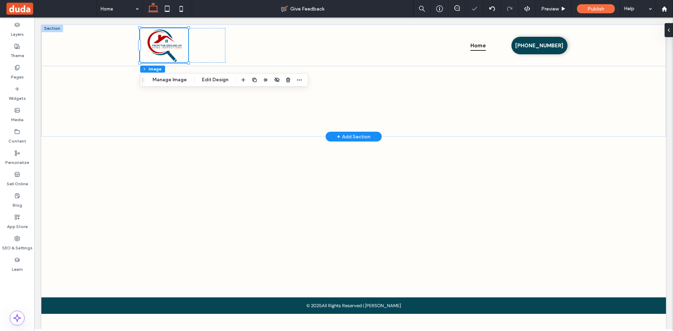
click at [226, 100] on span at bounding box center [354, 81] width 428 height 56
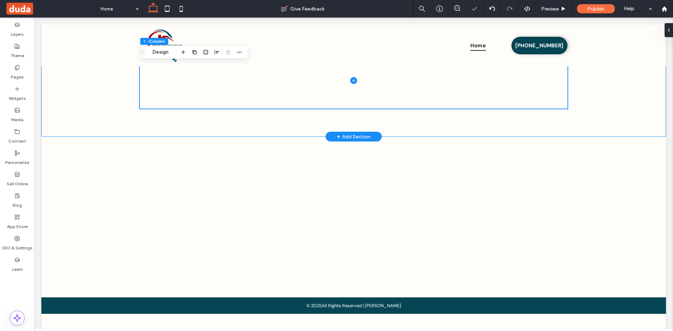
drag, startPoint x: 337, startPoint y: 127, endPoint x: 341, endPoint y: 132, distance: 6.7
click at [336, 127] on div at bounding box center [354, 81] width 456 height 112
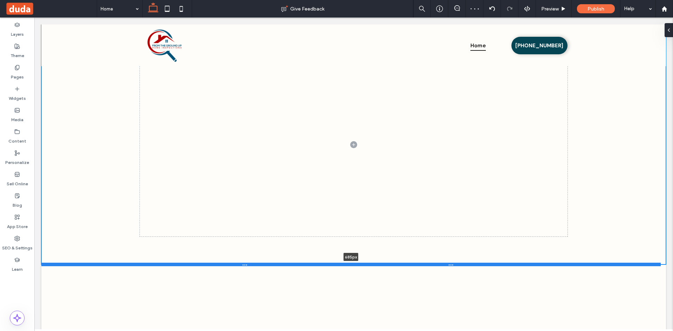
drag, startPoint x: 408, startPoint y: 136, endPoint x: 409, endPoint y: 263, distance: 126.6
click at [409, 263] on div at bounding box center [350, 265] width 619 height 4
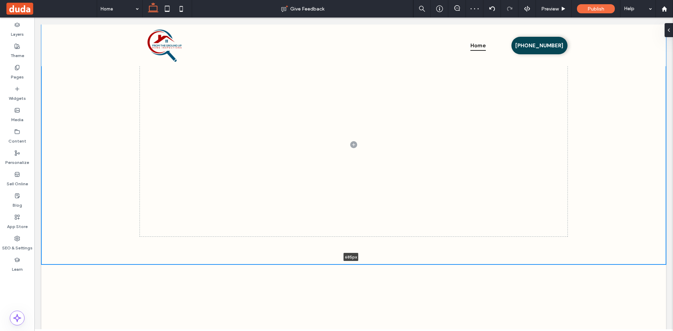
type input "***"
click at [106, 149] on div "685px" at bounding box center [353, 145] width 625 height 240
click at [148, 52] on button "Design" at bounding box center [143, 52] width 25 height 8
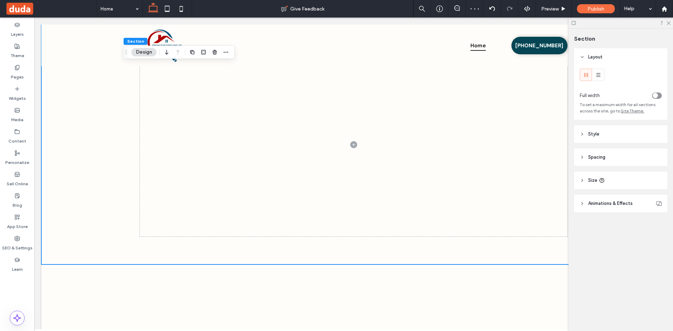
click at [608, 132] on header "Style" at bounding box center [620, 135] width 93 height 18
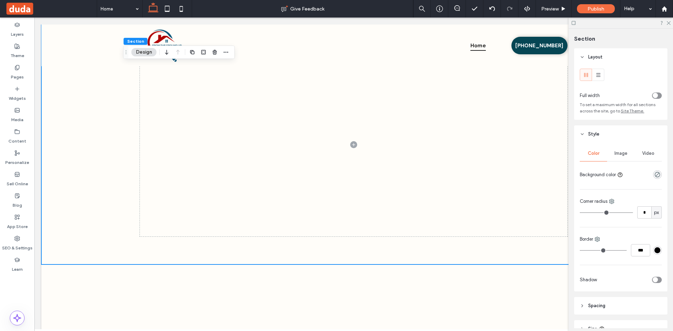
drag, startPoint x: 610, startPoint y: 154, endPoint x: 609, endPoint y: 167, distance: 13.0
click at [610, 154] on div "Image" at bounding box center [620, 153] width 27 height 15
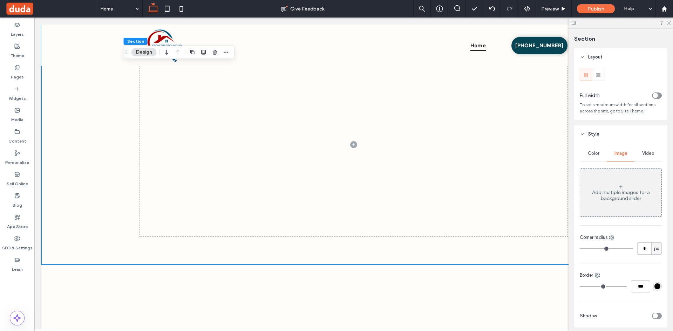
click at [613, 179] on div "Add multiple images for a background slider" at bounding box center [620, 193] width 81 height 46
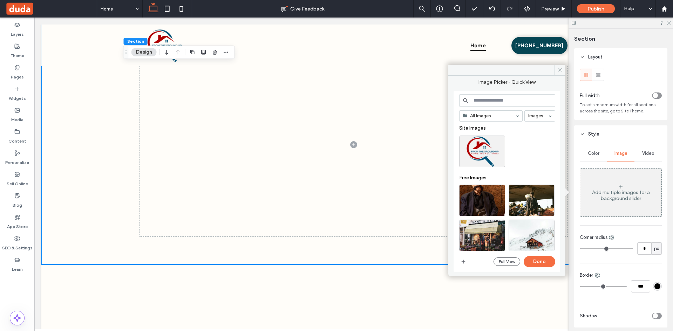
click at [517, 106] on input at bounding box center [507, 100] width 96 height 13
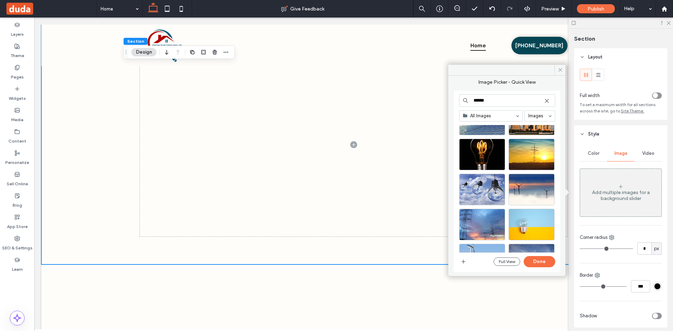
scroll to position [140, 0]
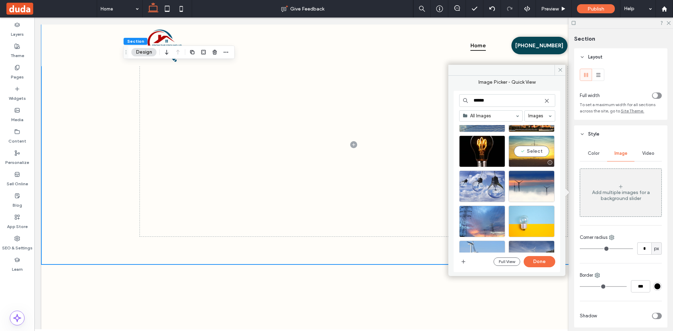
type input "******"
click at [528, 155] on div "Select" at bounding box center [532, 152] width 46 height 32
click at [539, 158] on div at bounding box center [531, 162] width 45 height 8
click at [482, 190] on div "Select" at bounding box center [482, 187] width 46 height 32
click at [541, 260] on button "Done" at bounding box center [540, 261] width 32 height 11
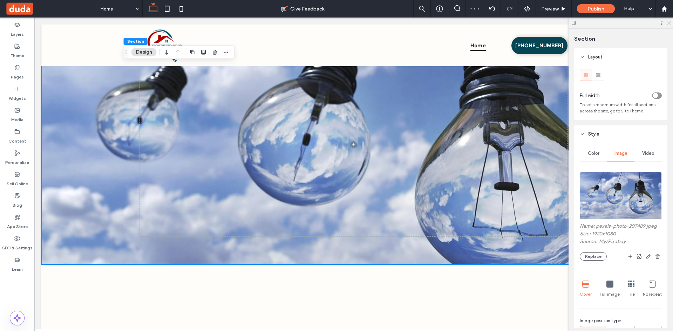
click at [672, 23] on div at bounding box center [621, 23] width 104 height 11
click at [669, 22] on icon at bounding box center [668, 22] width 5 height 5
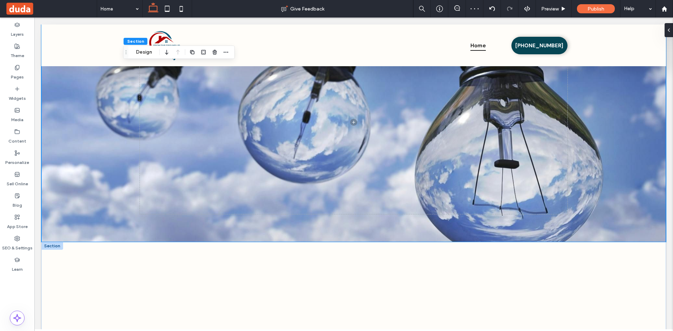
scroll to position [35, 0]
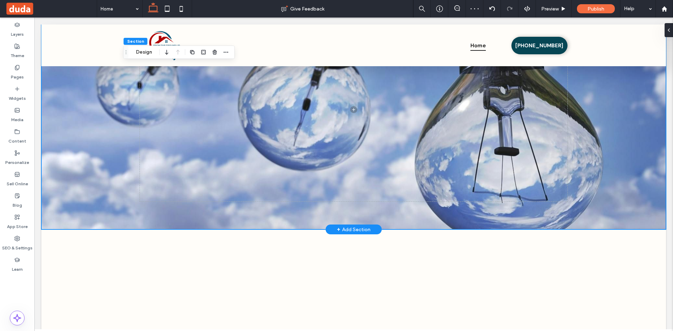
click at [430, 202] on div at bounding box center [354, 109] width 456 height 240
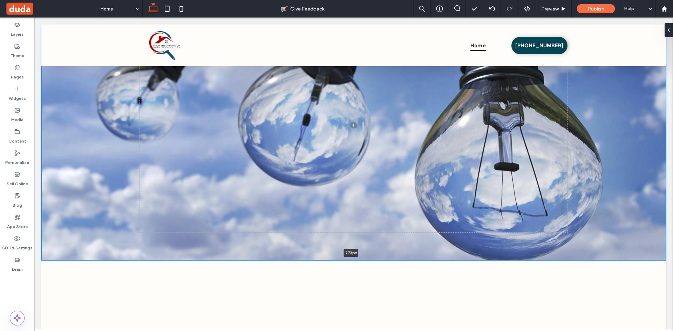
drag, startPoint x: 437, startPoint y: 230, endPoint x: 433, endPoint y: 269, distance: 38.8
click at [436, 271] on div "773px Section + Add Section Section + Add Section Section + Add Section" at bounding box center [353, 205] width 625 height 432
type input "***"
